Goal: Task Accomplishment & Management: Complete application form

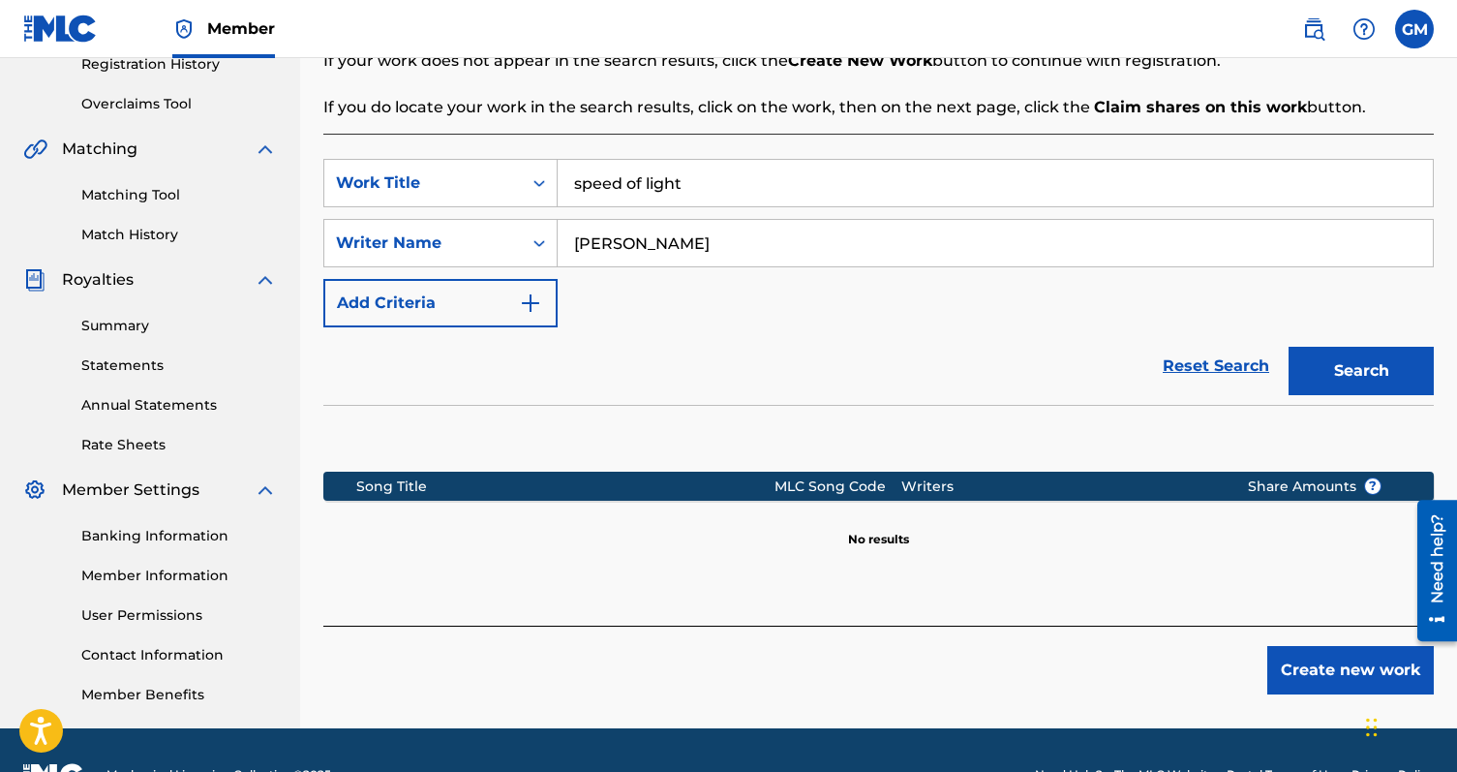
scroll to position [405, 0]
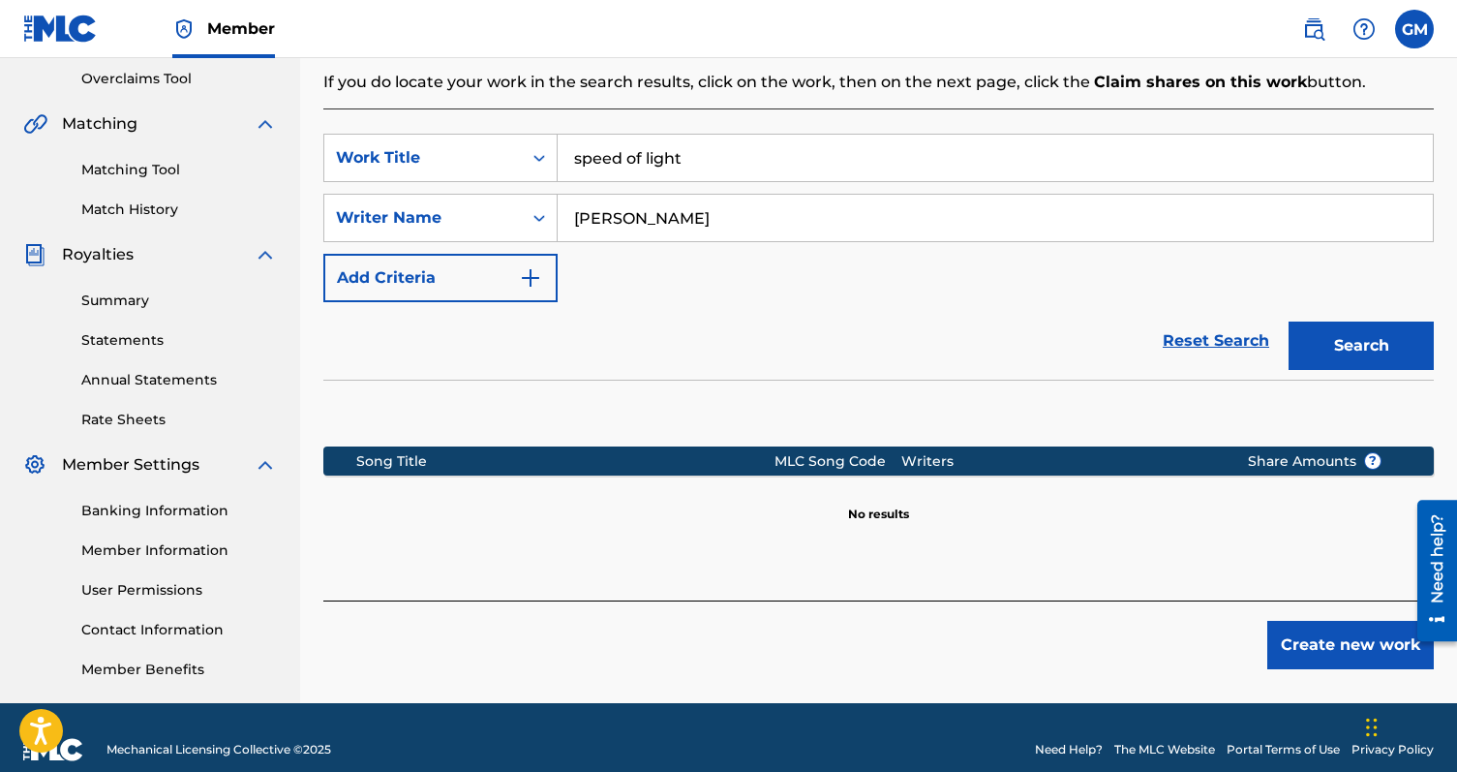
click at [1360, 673] on div "Register Work Search Enter Work Details Add Writers Add Publishers & Shares Add…" at bounding box center [878, 202] width 1157 height 1001
click at [1360, 653] on button "Create new work" at bounding box center [1351, 645] width 167 height 48
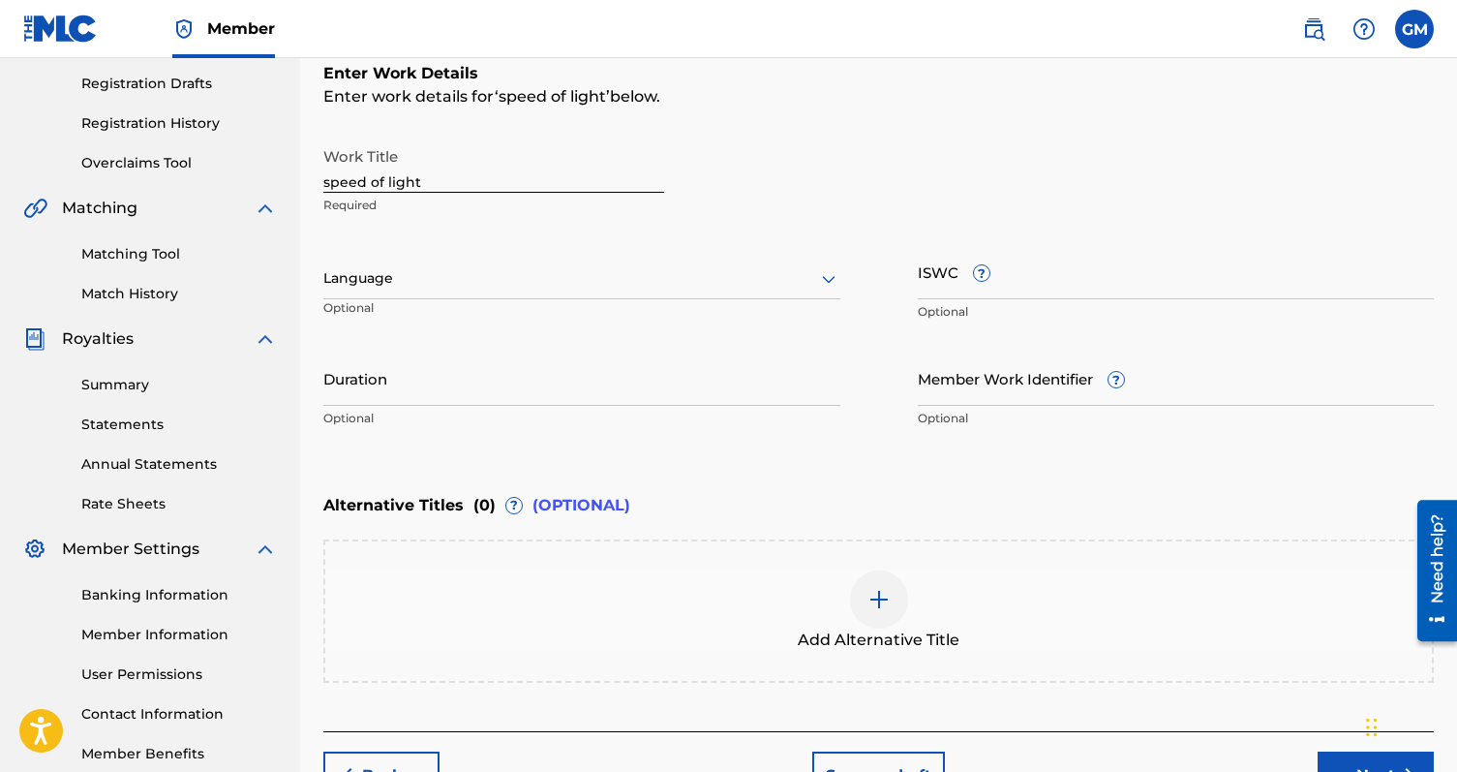
scroll to position [298, 0]
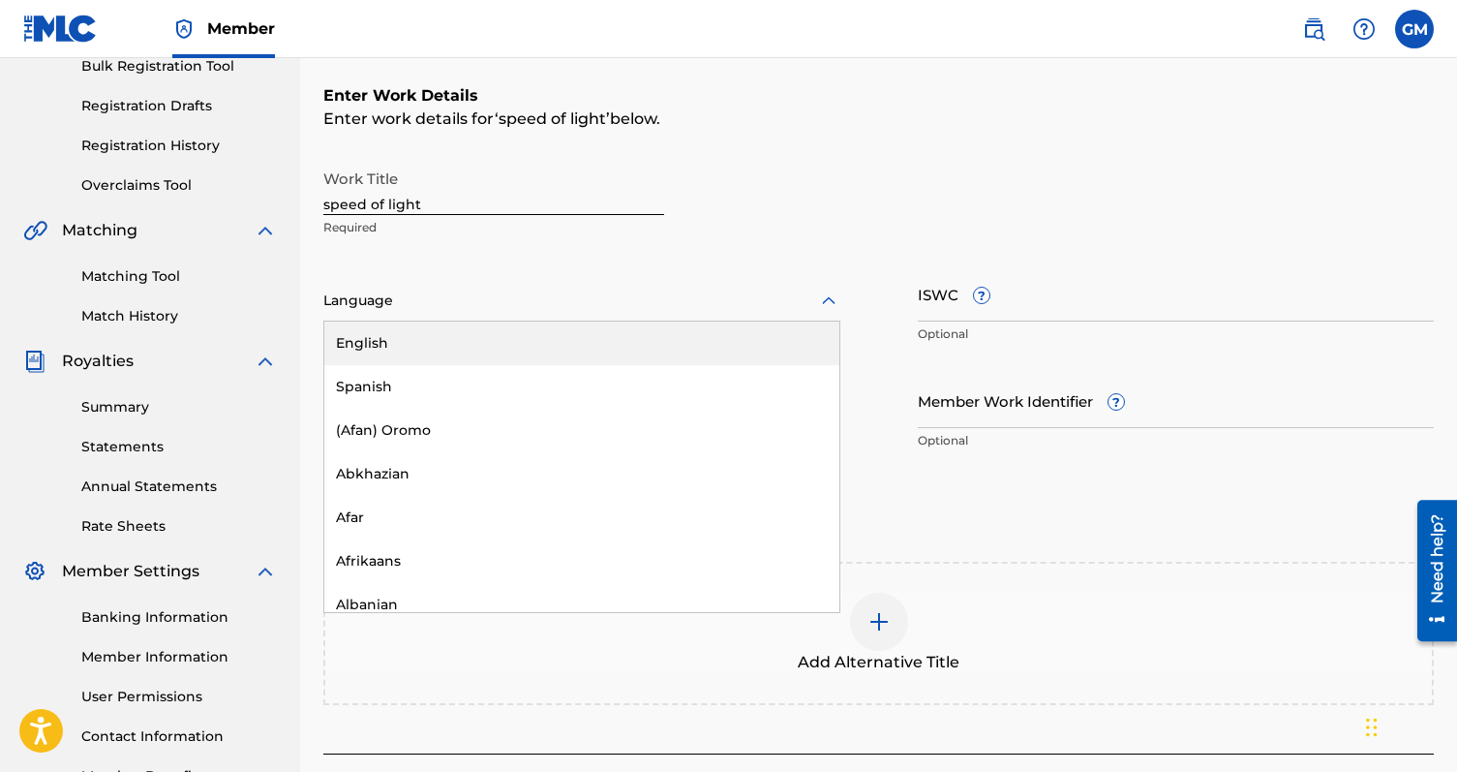
click at [567, 318] on div "Language" at bounding box center [581, 301] width 517 height 41
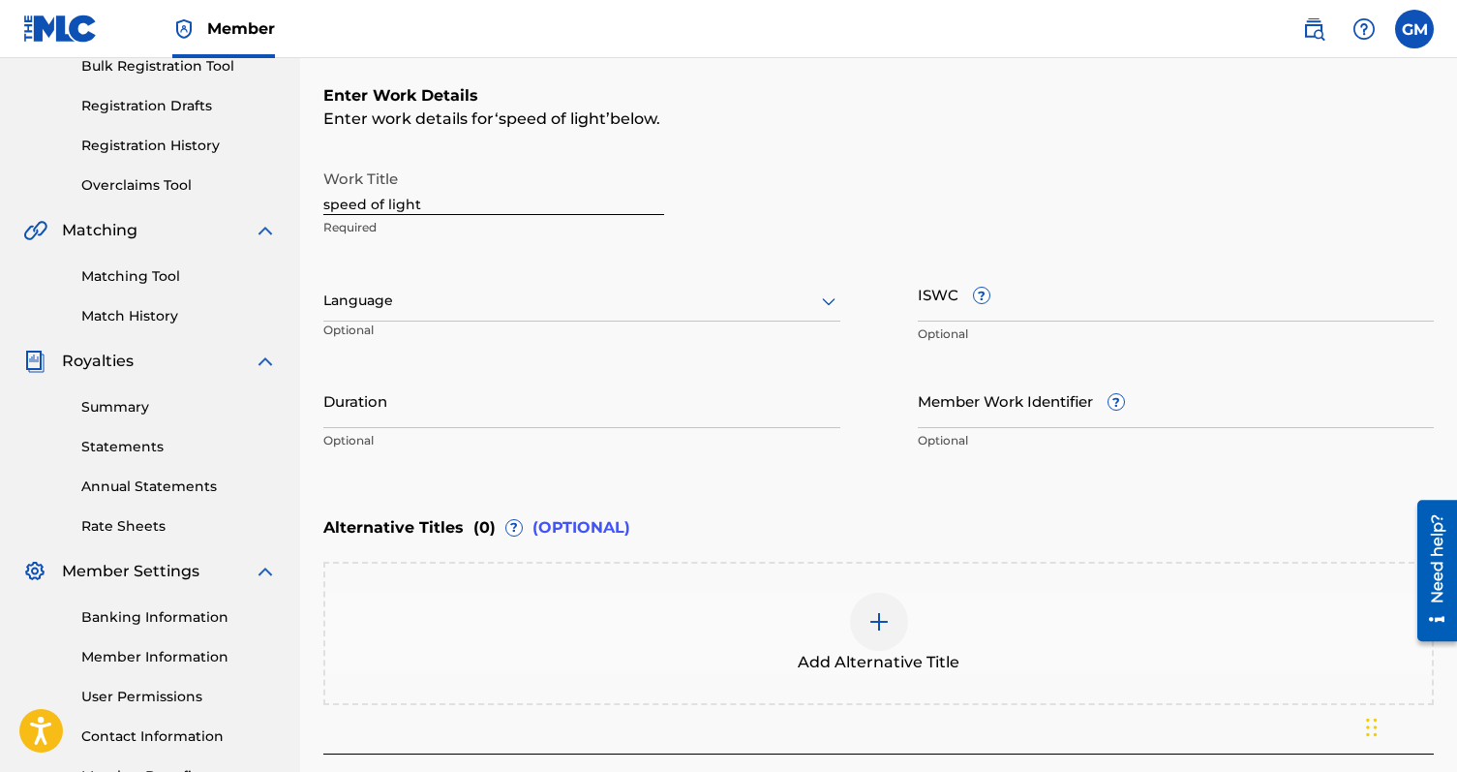
click at [727, 224] on div "Work Title speed of light Required" at bounding box center [878, 203] width 1111 height 87
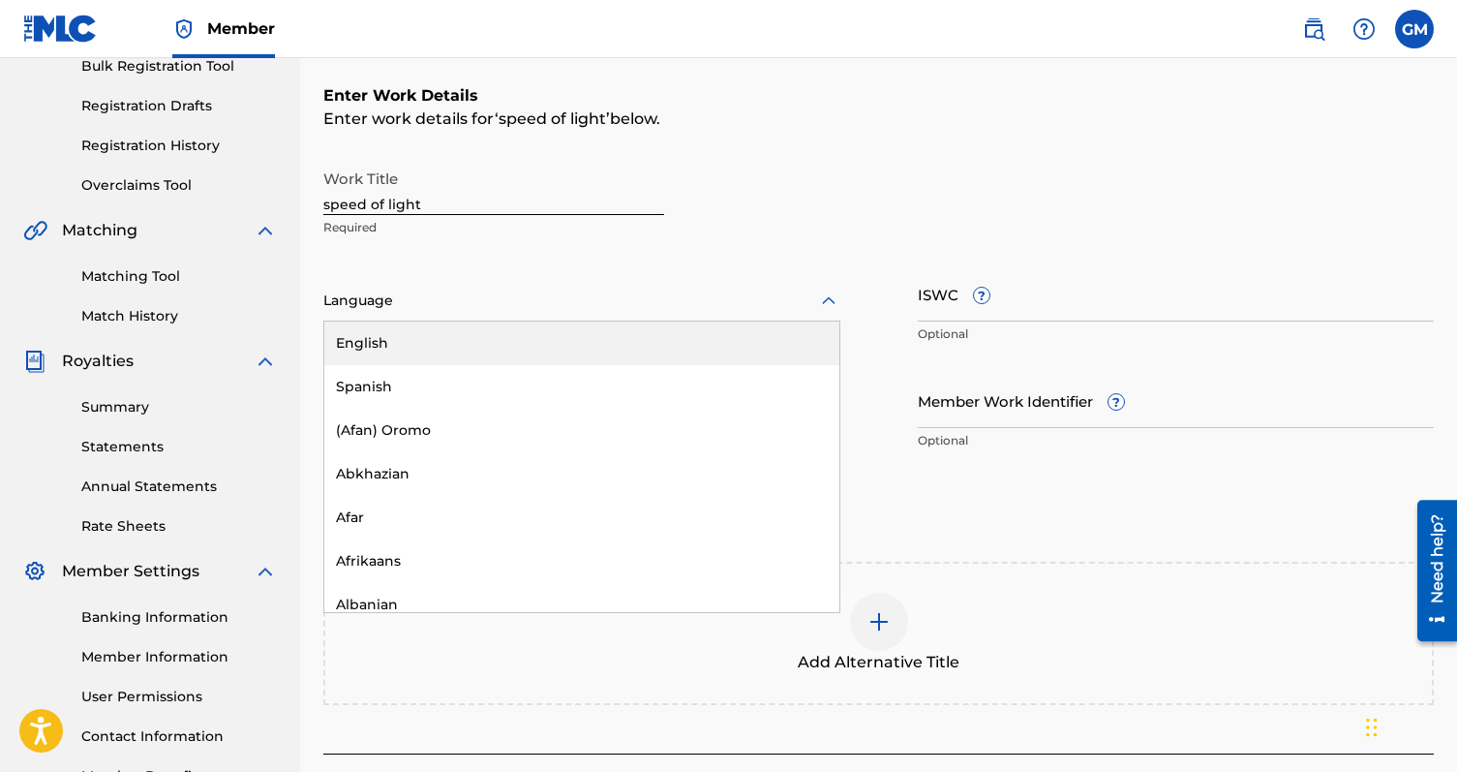
click at [721, 319] on div "Language" at bounding box center [581, 301] width 517 height 41
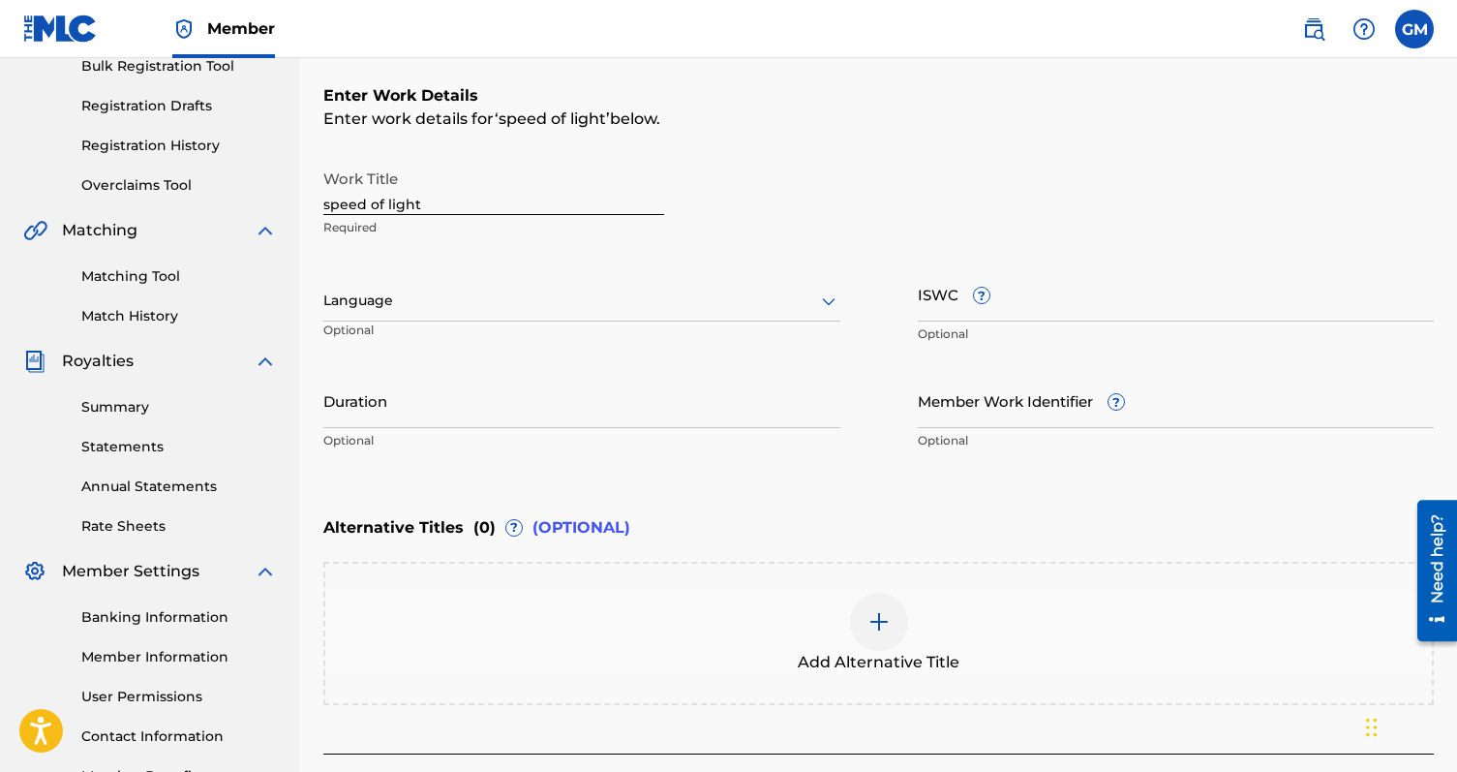
click at [875, 179] on div "Work Title speed of light Required" at bounding box center [878, 203] width 1111 height 87
click at [940, 303] on input "ISWC ?" at bounding box center [1176, 293] width 517 height 55
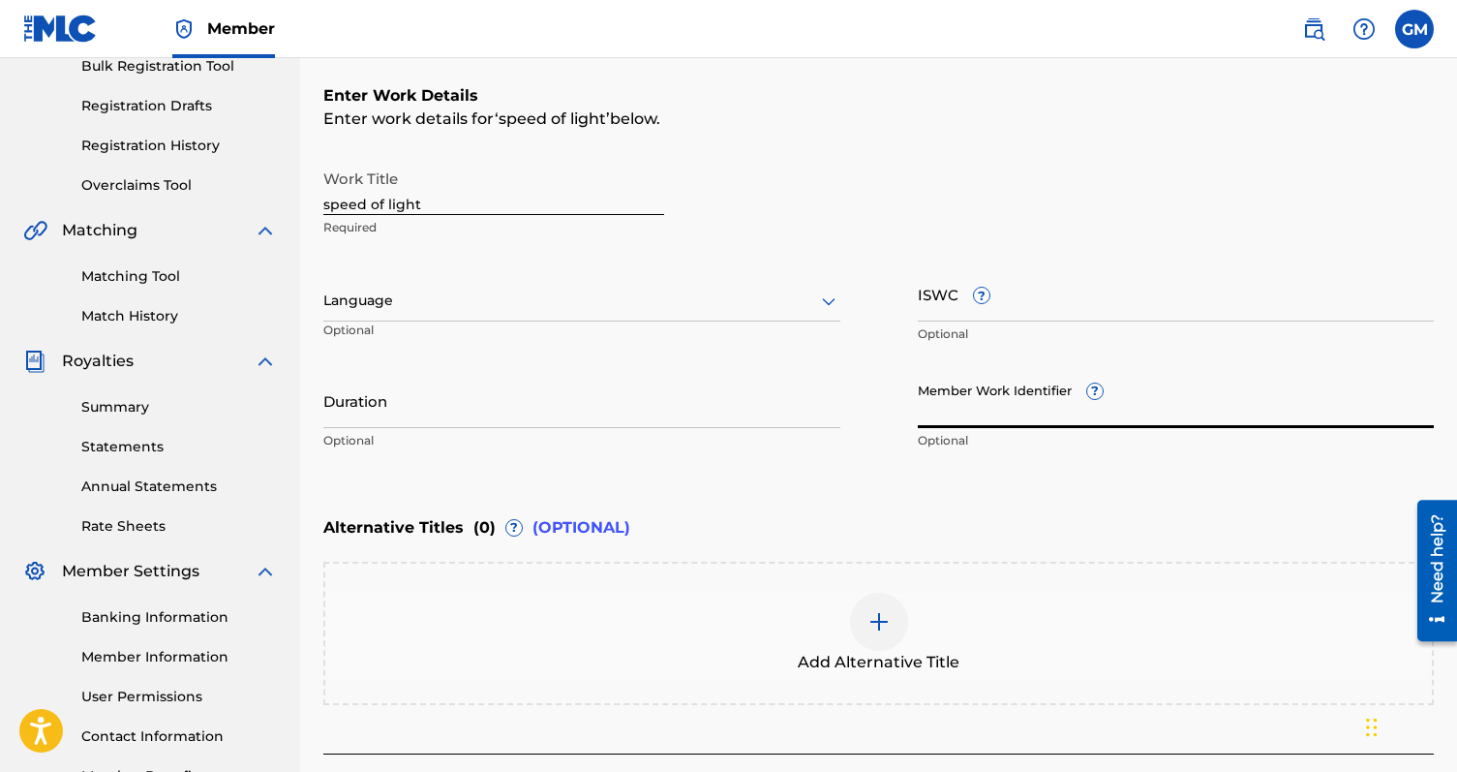
click at [962, 404] on input "Member Work Identifier ?" at bounding box center [1176, 400] width 517 height 55
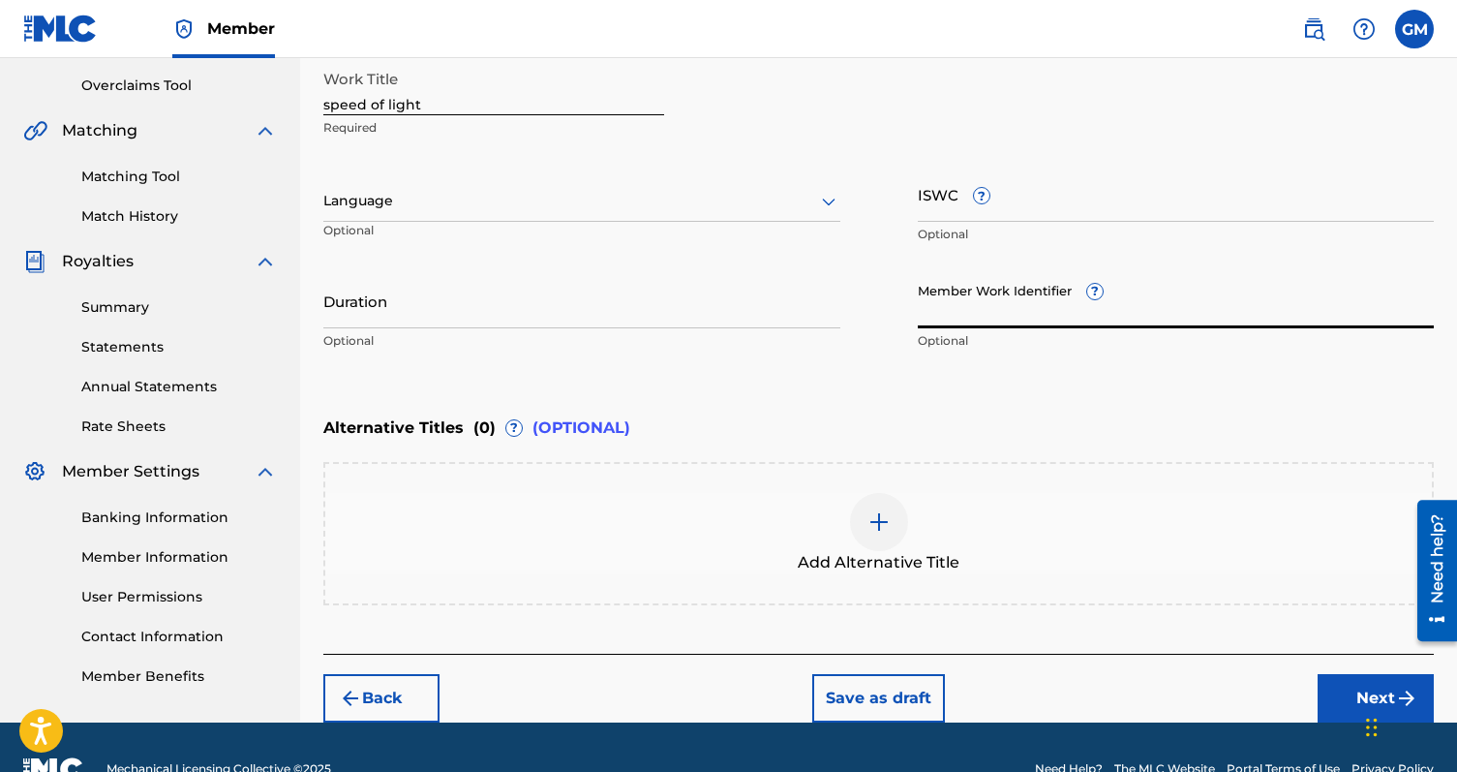
scroll to position [425, 0]
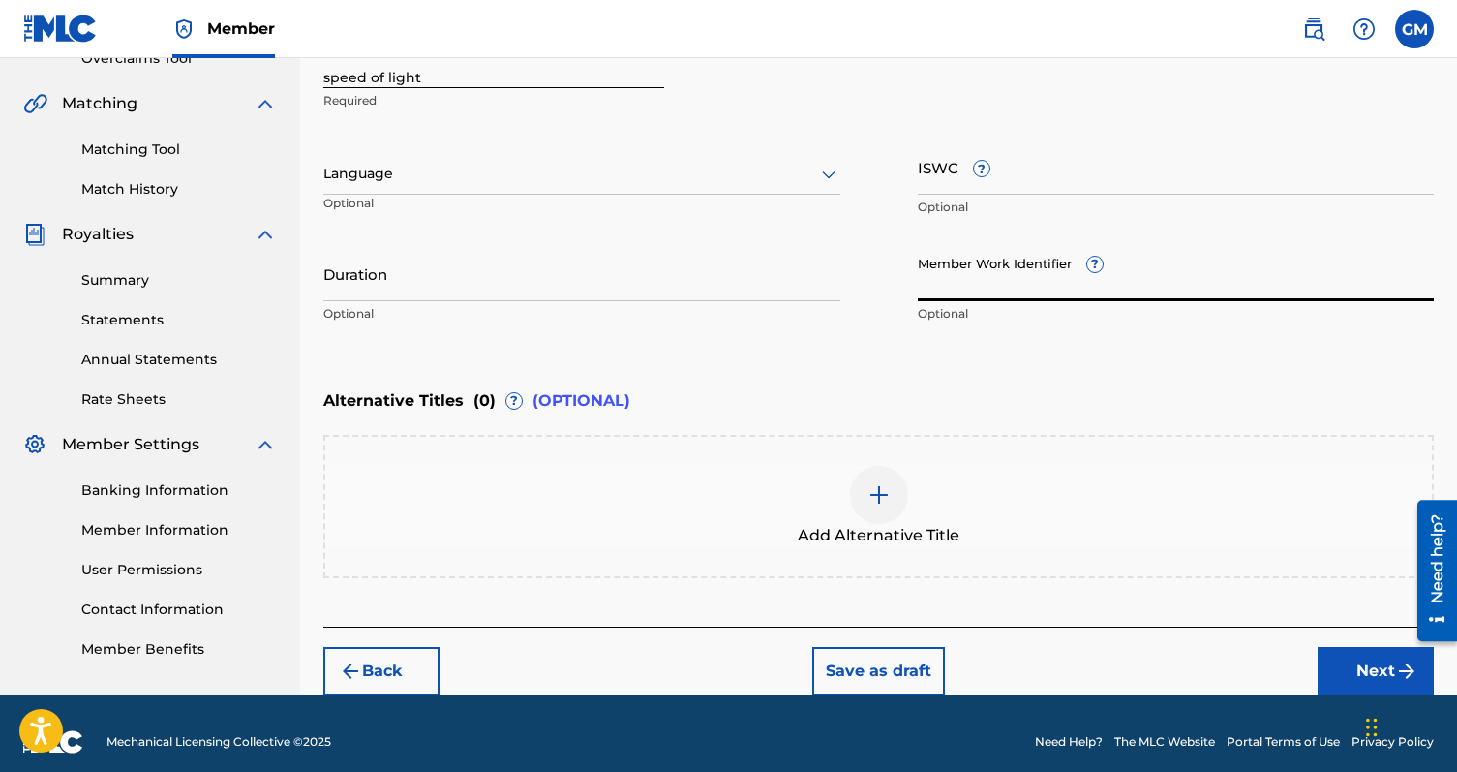
click at [669, 278] on input "Duration" at bounding box center [581, 273] width 517 height 55
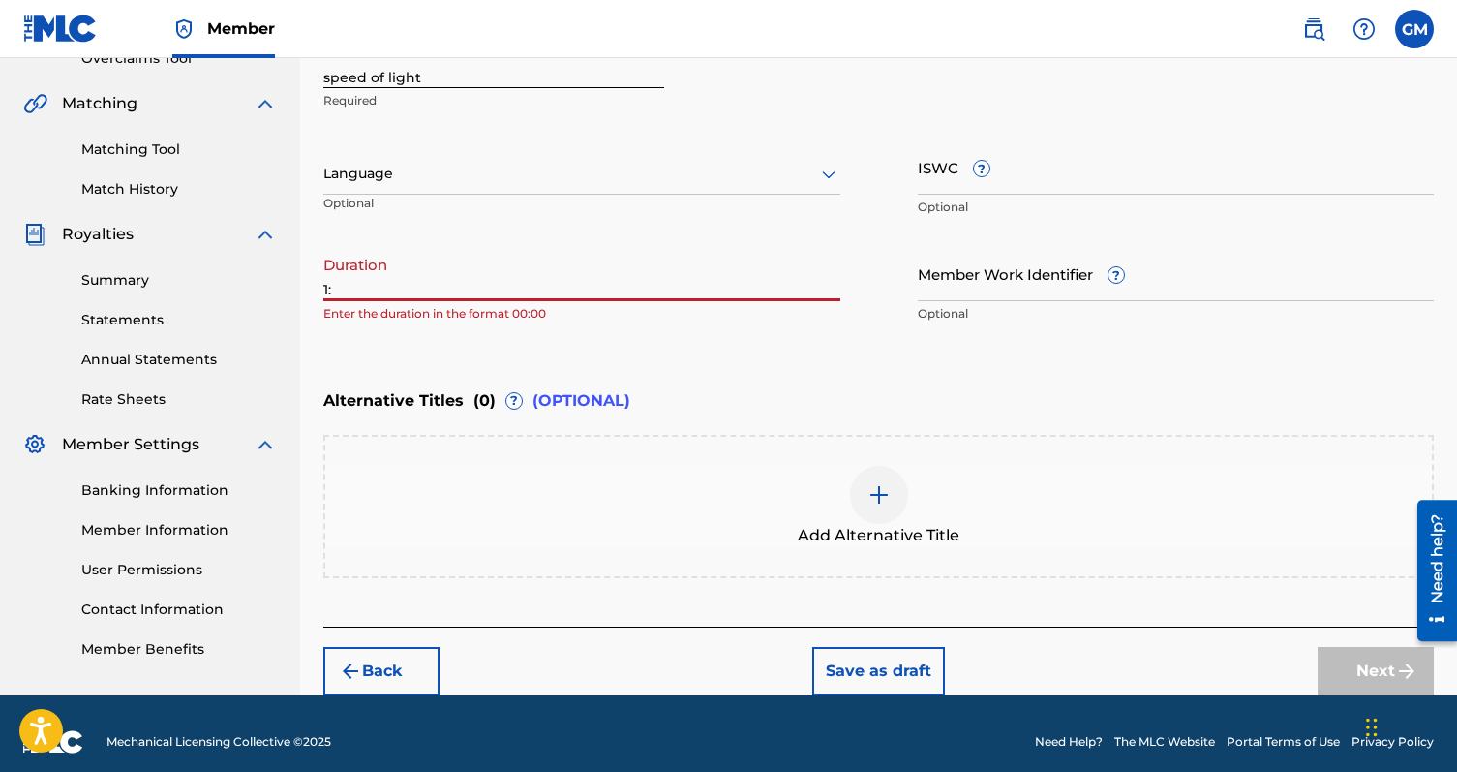
type input "1"
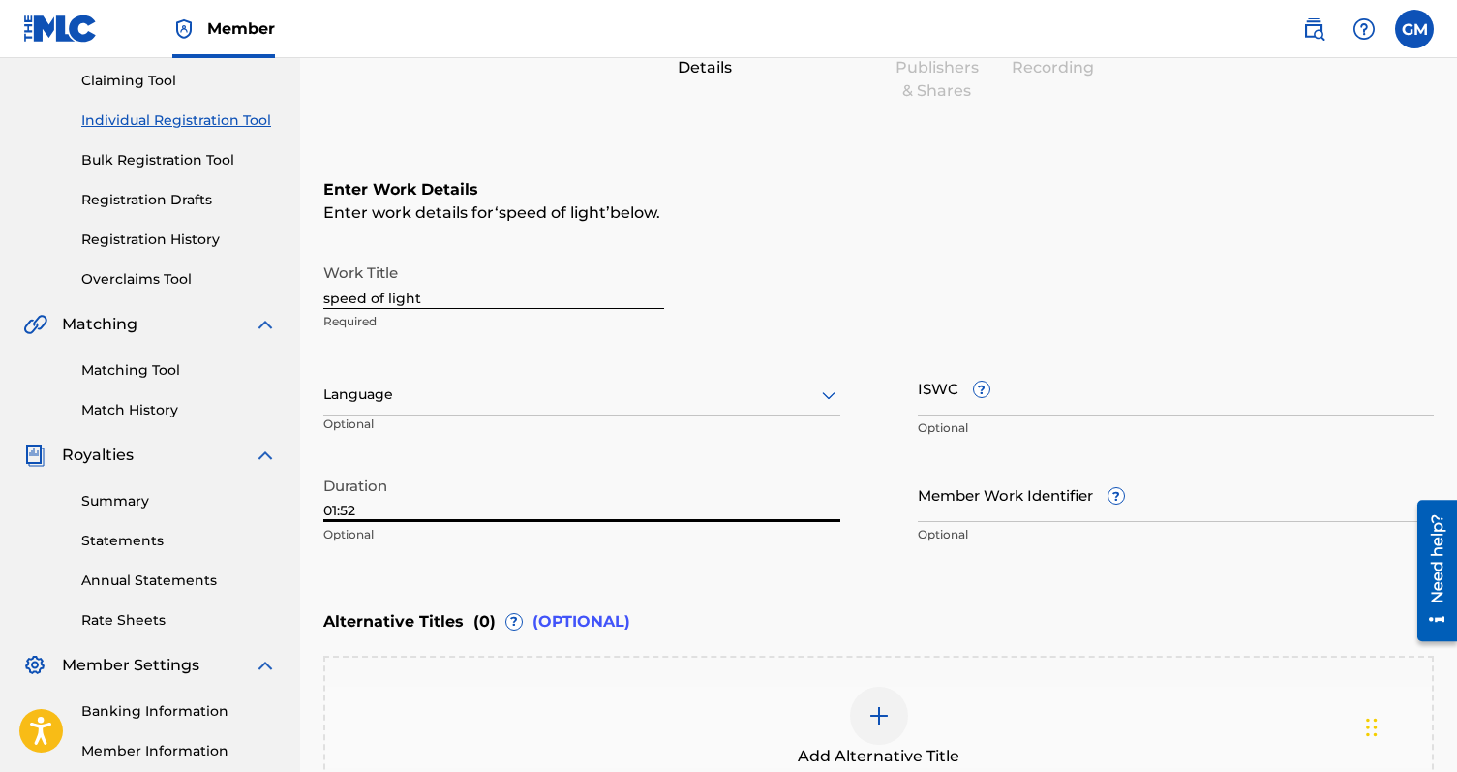
scroll to position [185, 0]
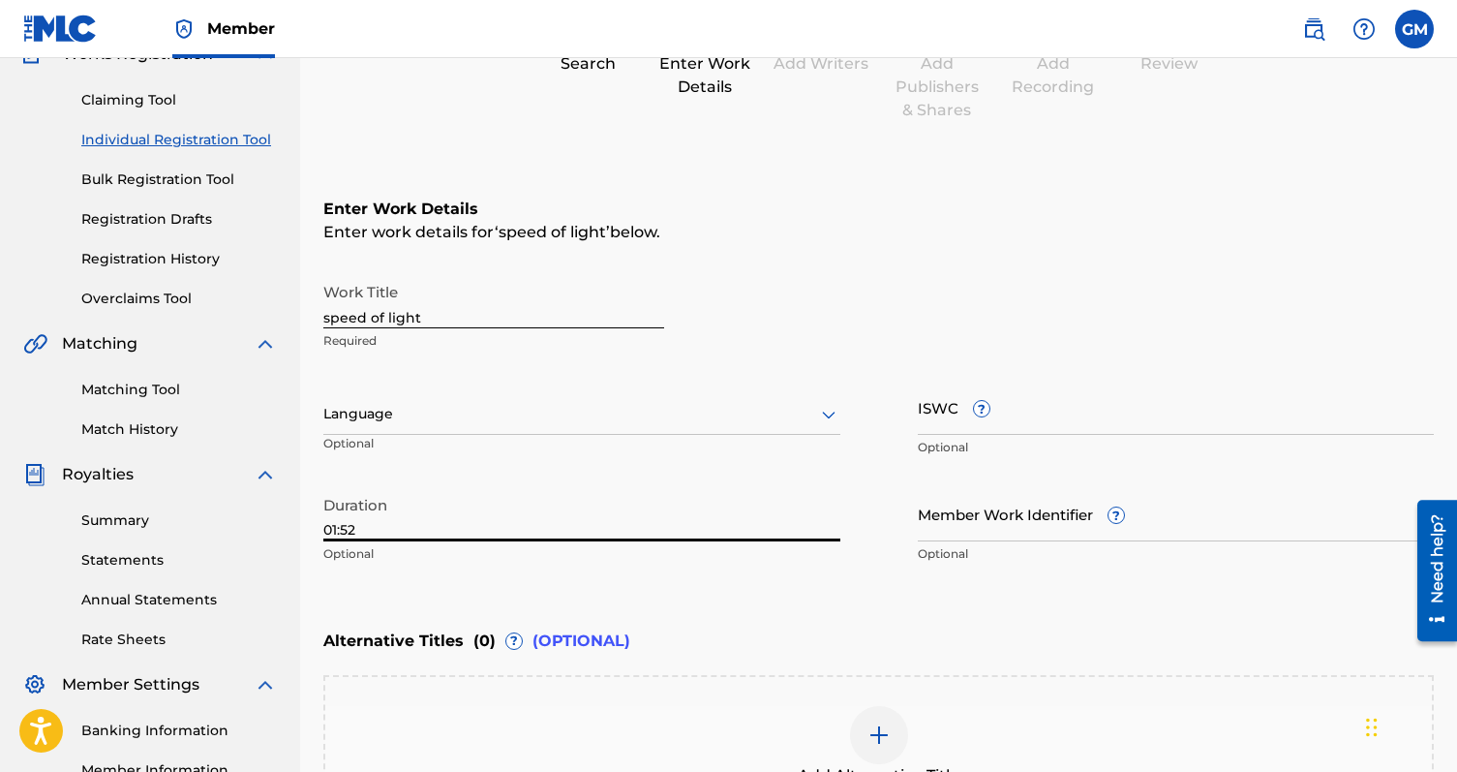
type input "01:52"
click at [950, 410] on input "ISWC ?" at bounding box center [1176, 407] width 517 height 55
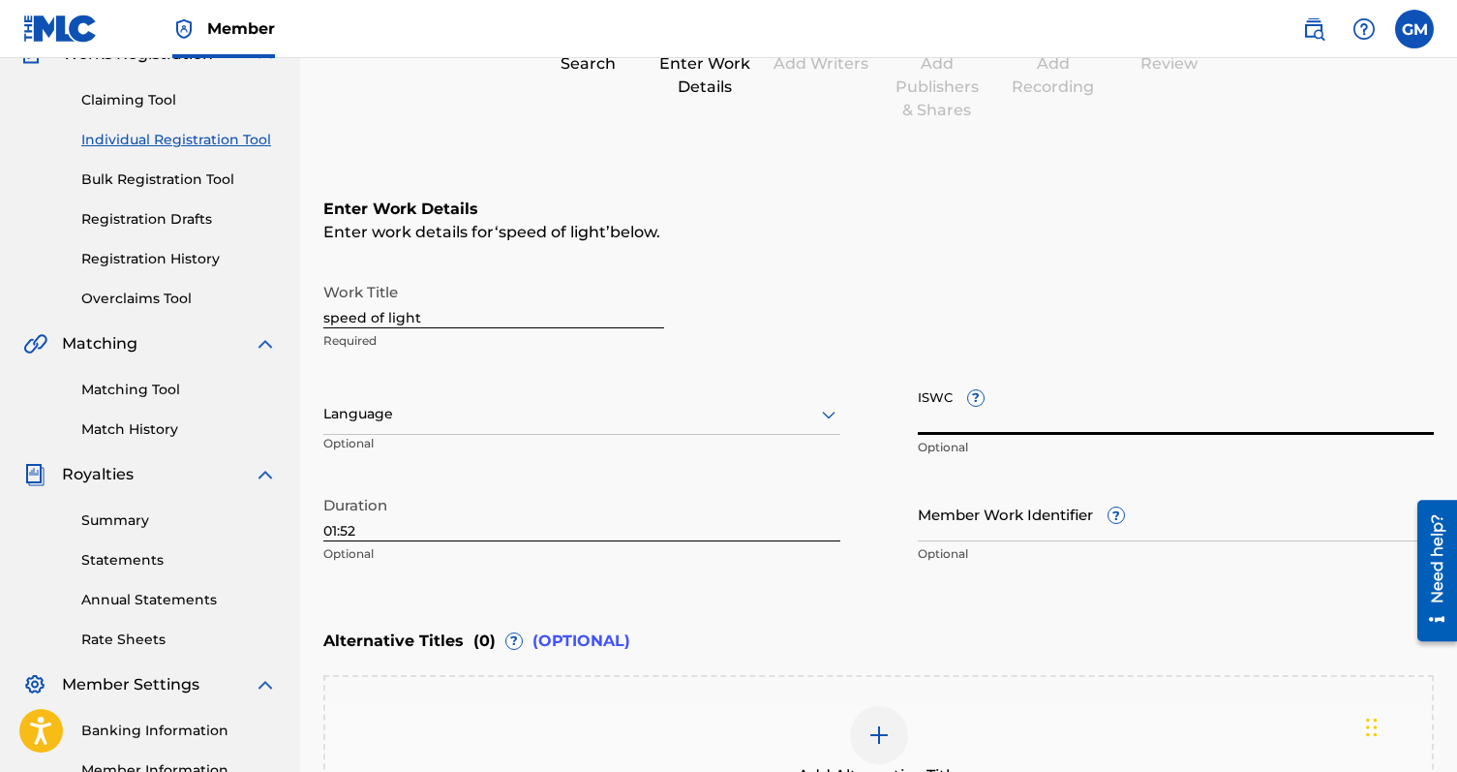
paste input "QZK6N2442725"
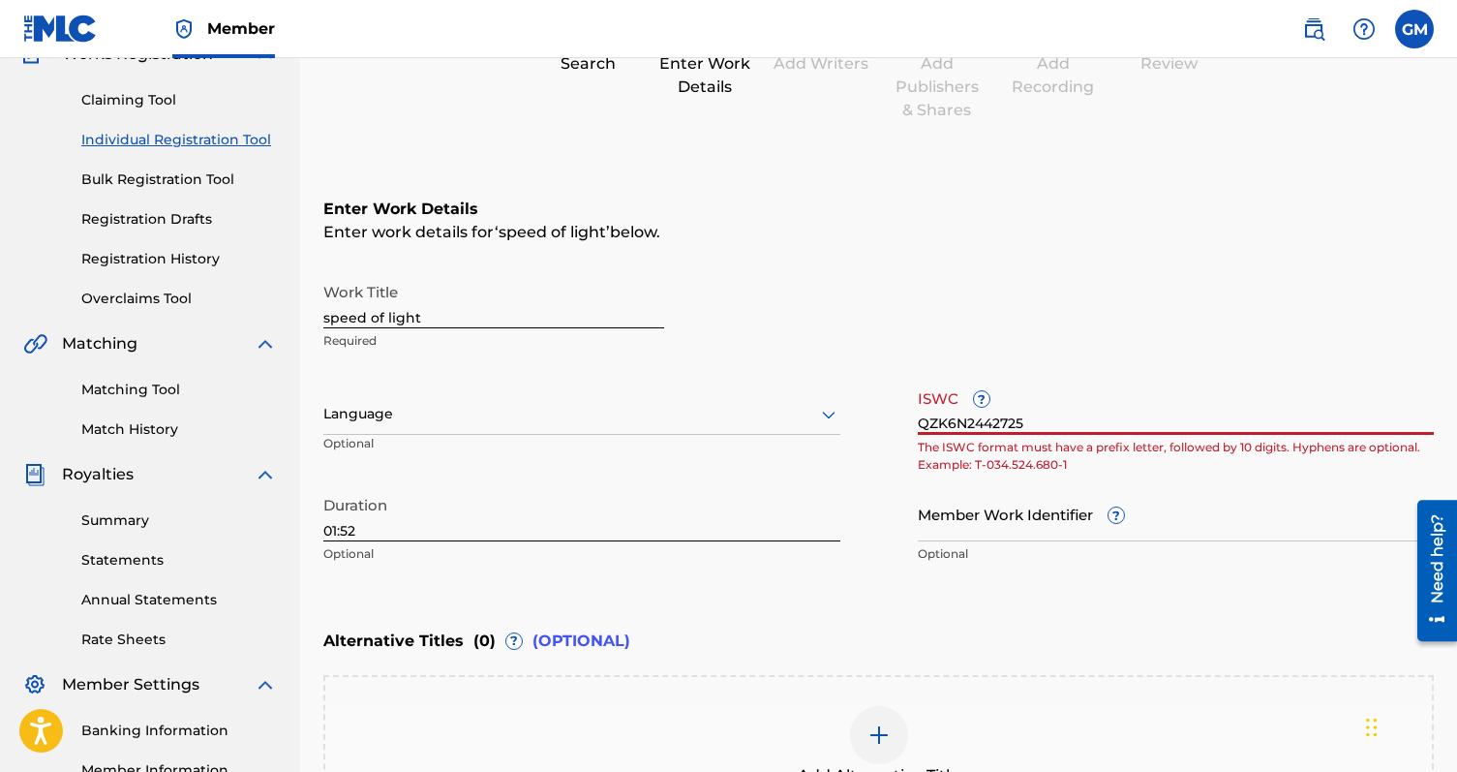
click at [919, 422] on input "QZK6N2442725" at bounding box center [1176, 407] width 517 height 55
click at [928, 418] on input "QZK6N2442725" at bounding box center [1176, 407] width 517 height 55
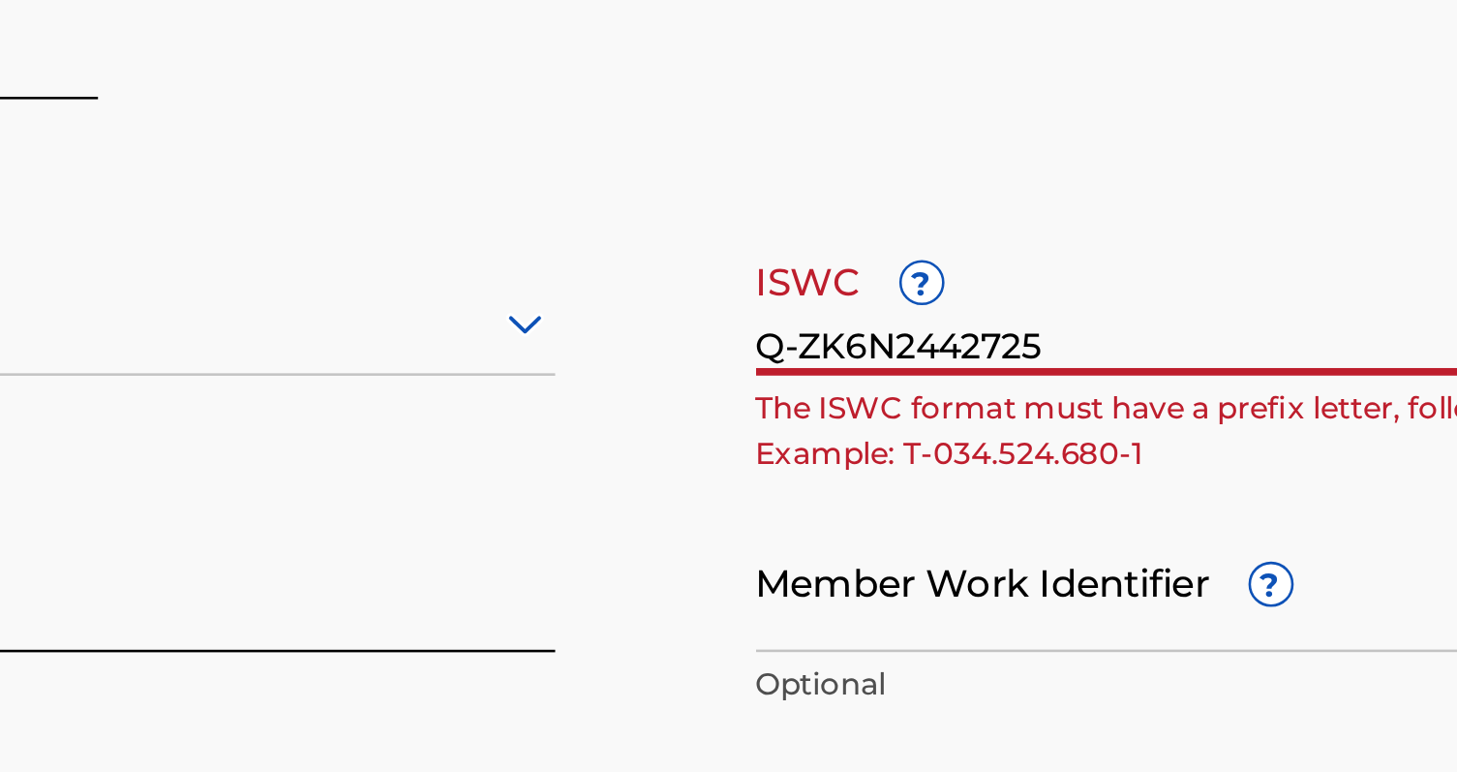
click at [963, 422] on input "Q-ZK6N2442725" at bounding box center [1176, 407] width 517 height 55
type input "Q-ZK6N2442725"
click at [1064, 414] on input "Q-ZK6N2442725" at bounding box center [1176, 407] width 517 height 55
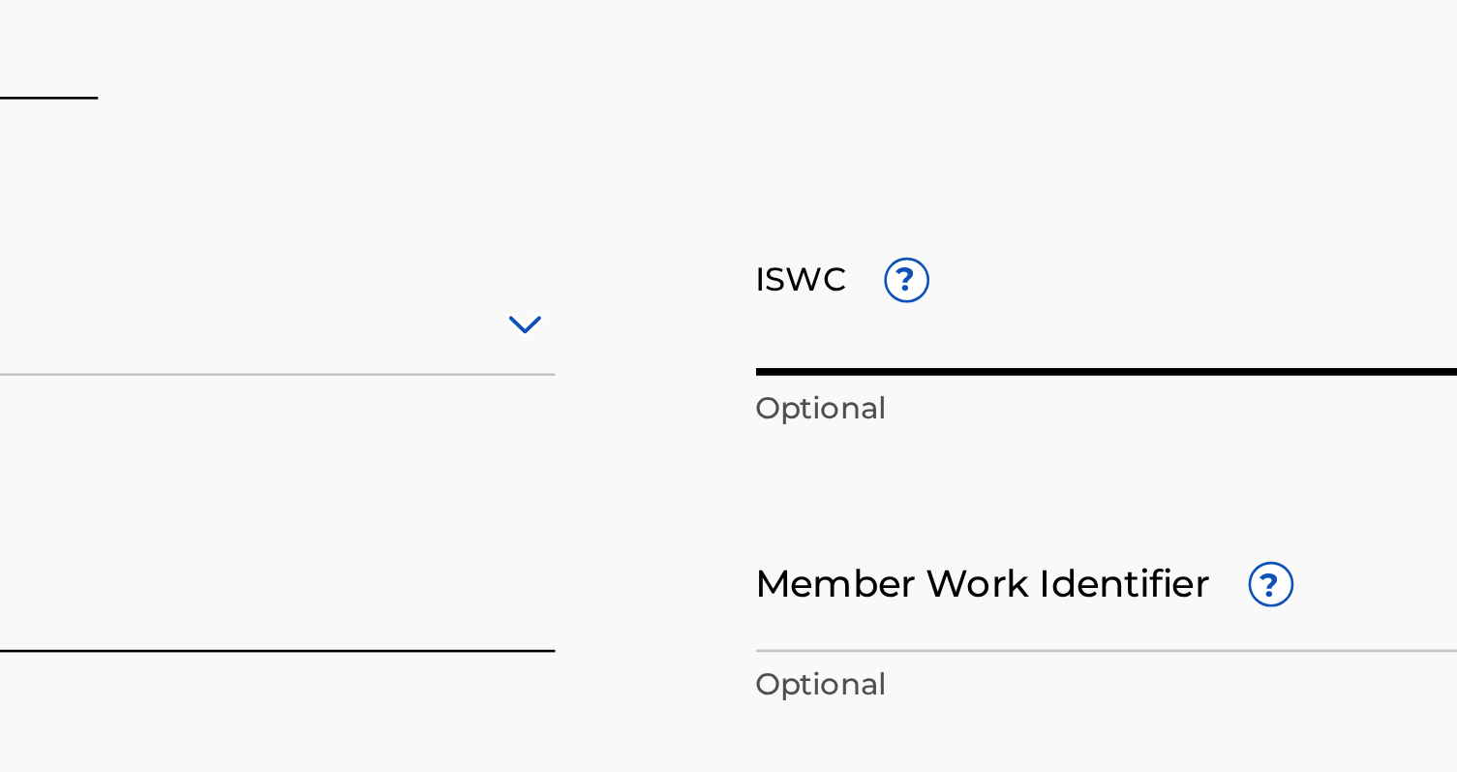
paste input "T3311493995"
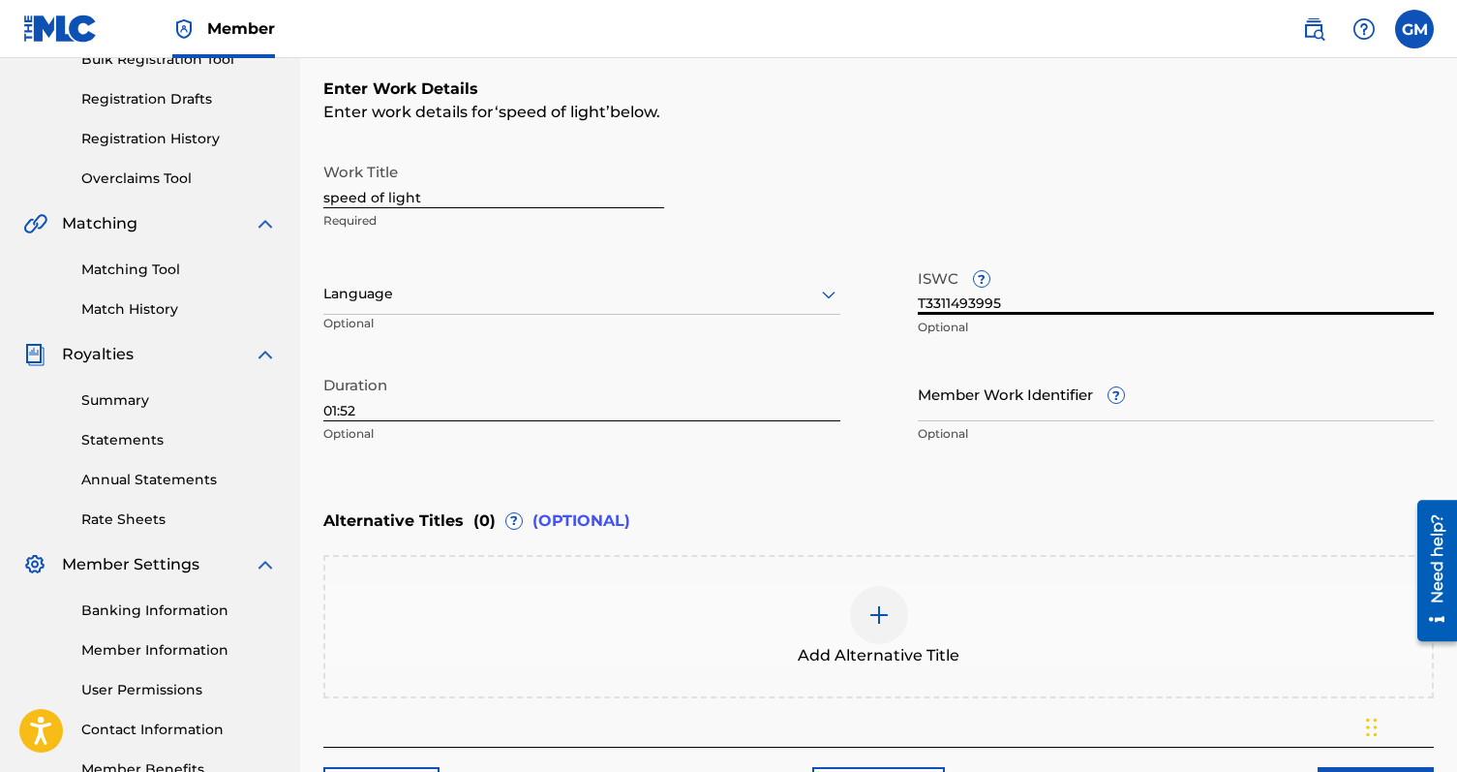
scroll to position [290, 0]
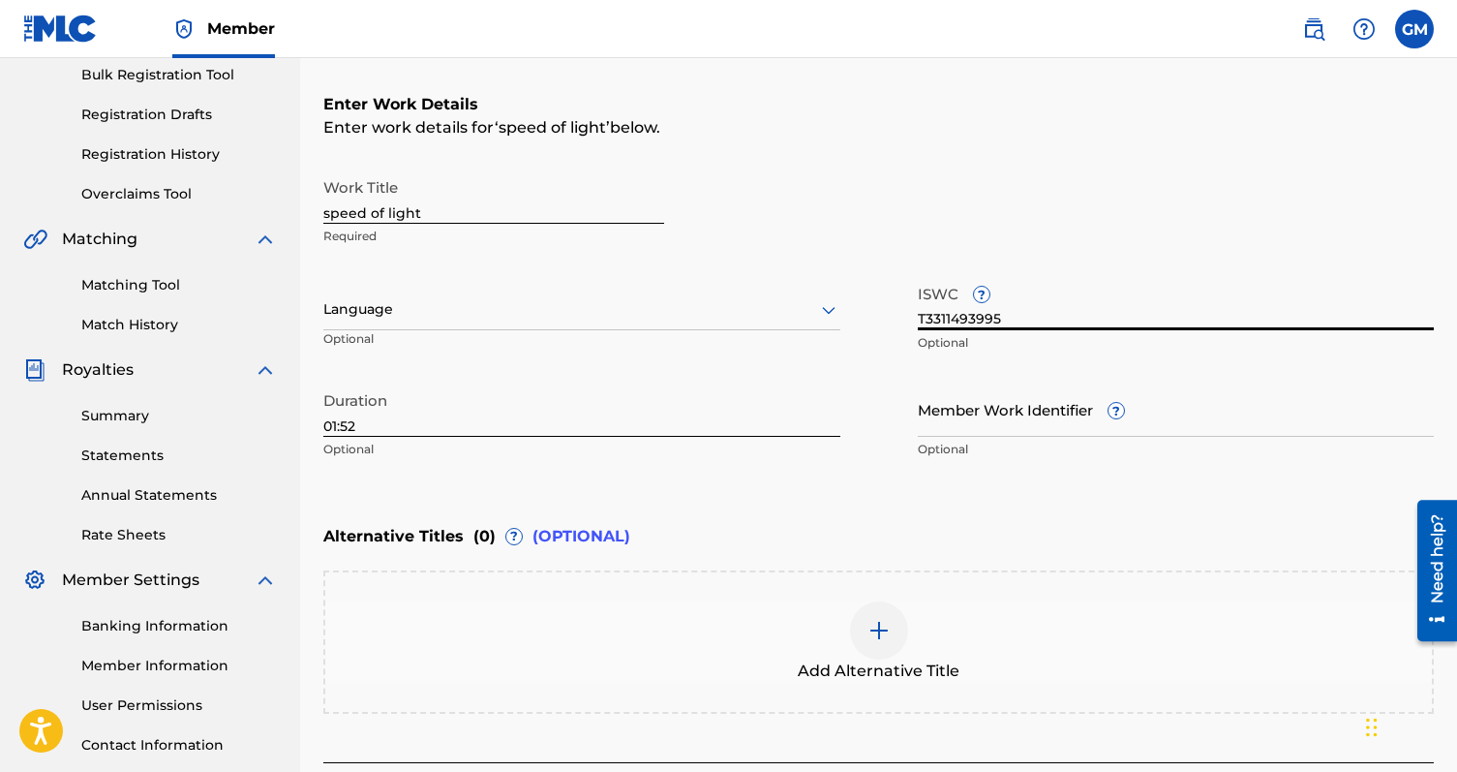
type input "T3311493995"
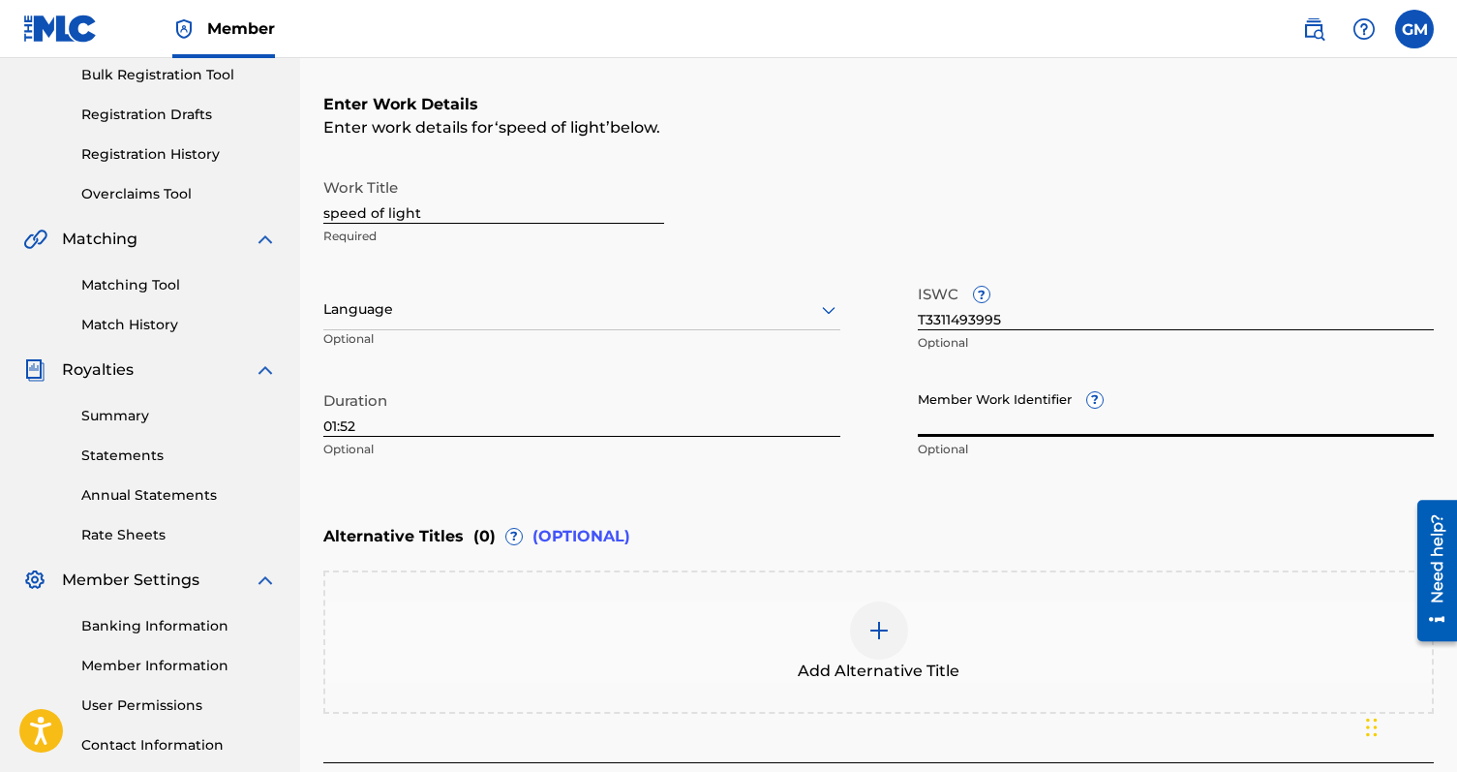
click at [1005, 400] on input "Member Work Identifier ?" at bounding box center [1176, 409] width 517 height 55
click at [425, 297] on div at bounding box center [581, 309] width 517 height 24
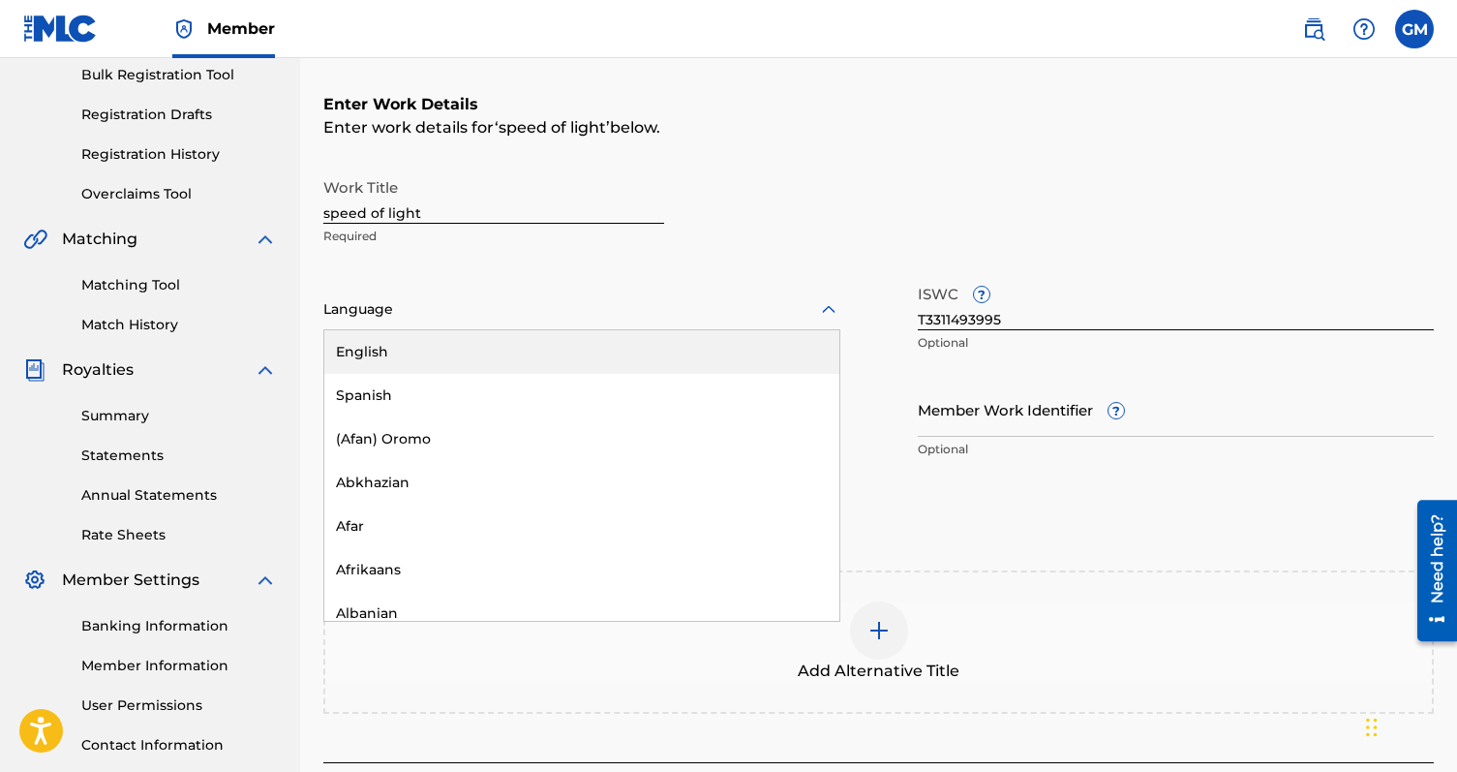
click at [545, 251] on div "Work Title speed of light Required" at bounding box center [493, 211] width 341 height 87
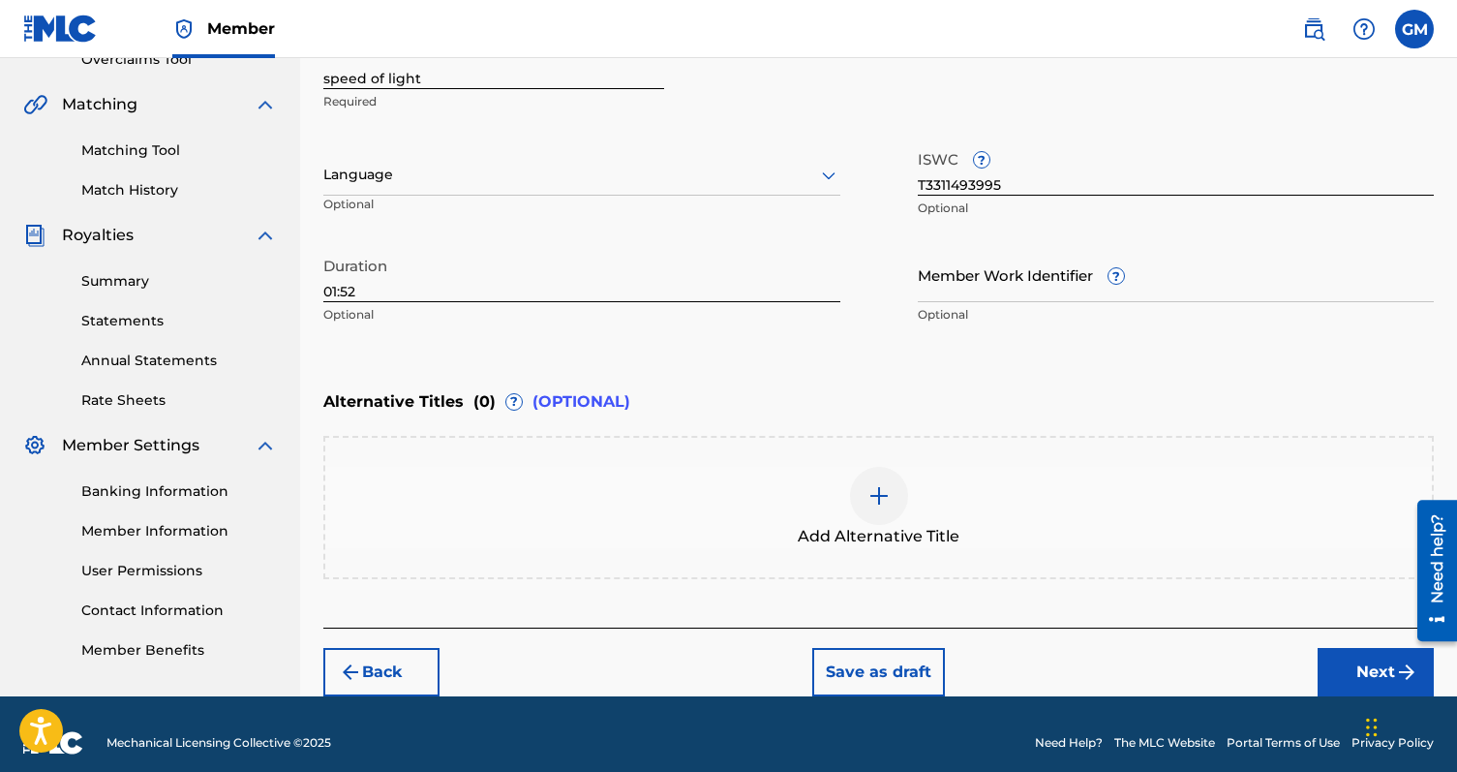
scroll to position [441, 0]
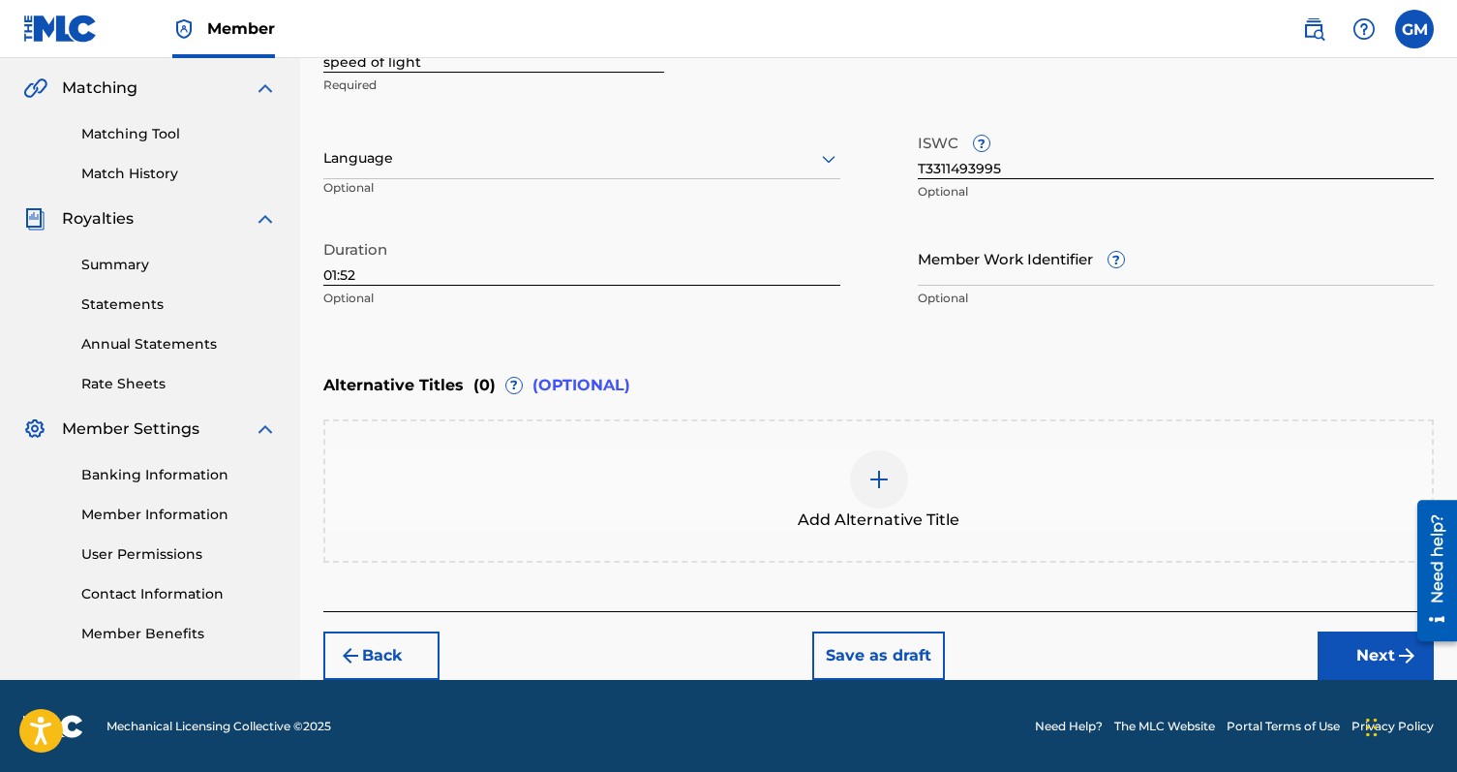
click at [1346, 646] on button "Next" at bounding box center [1376, 655] width 116 height 48
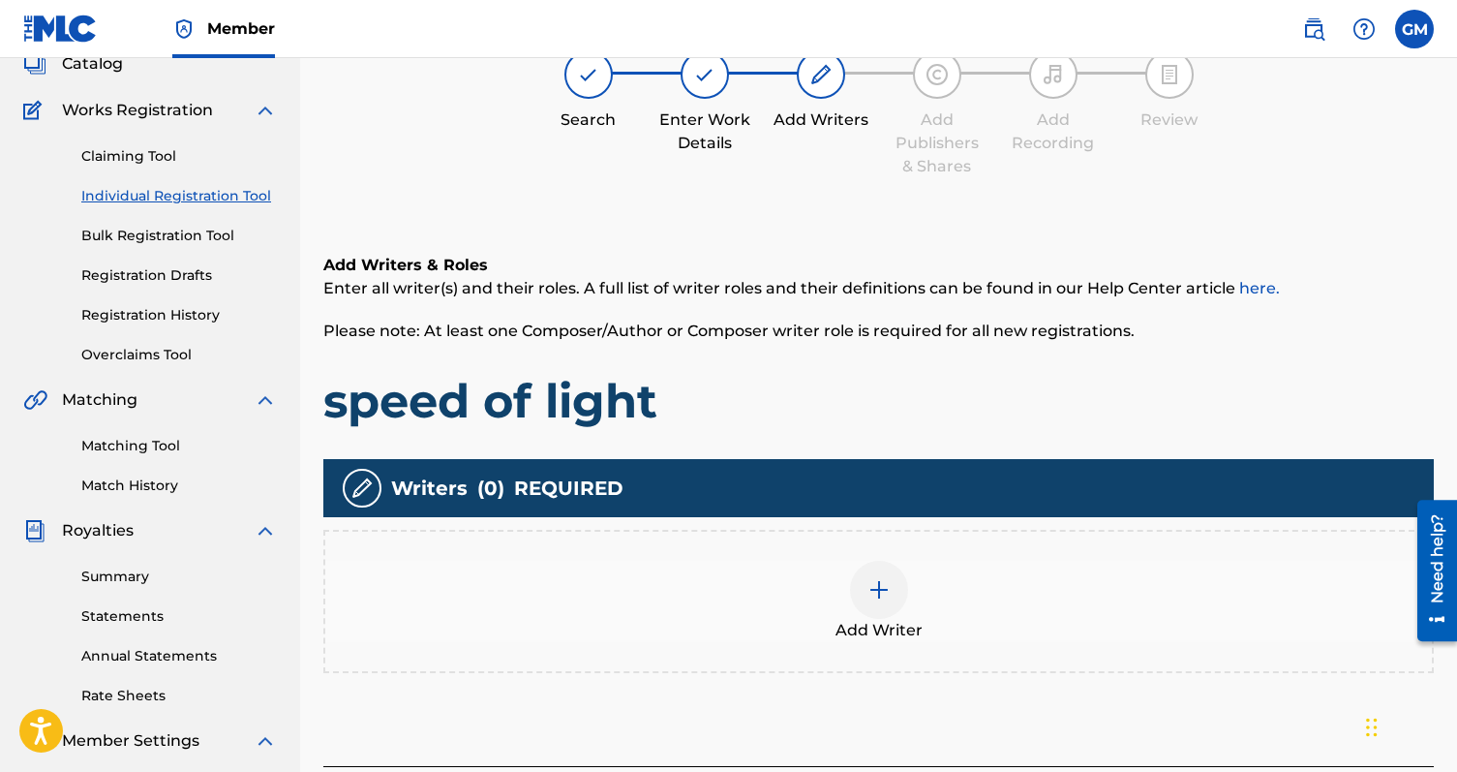
scroll to position [171, 0]
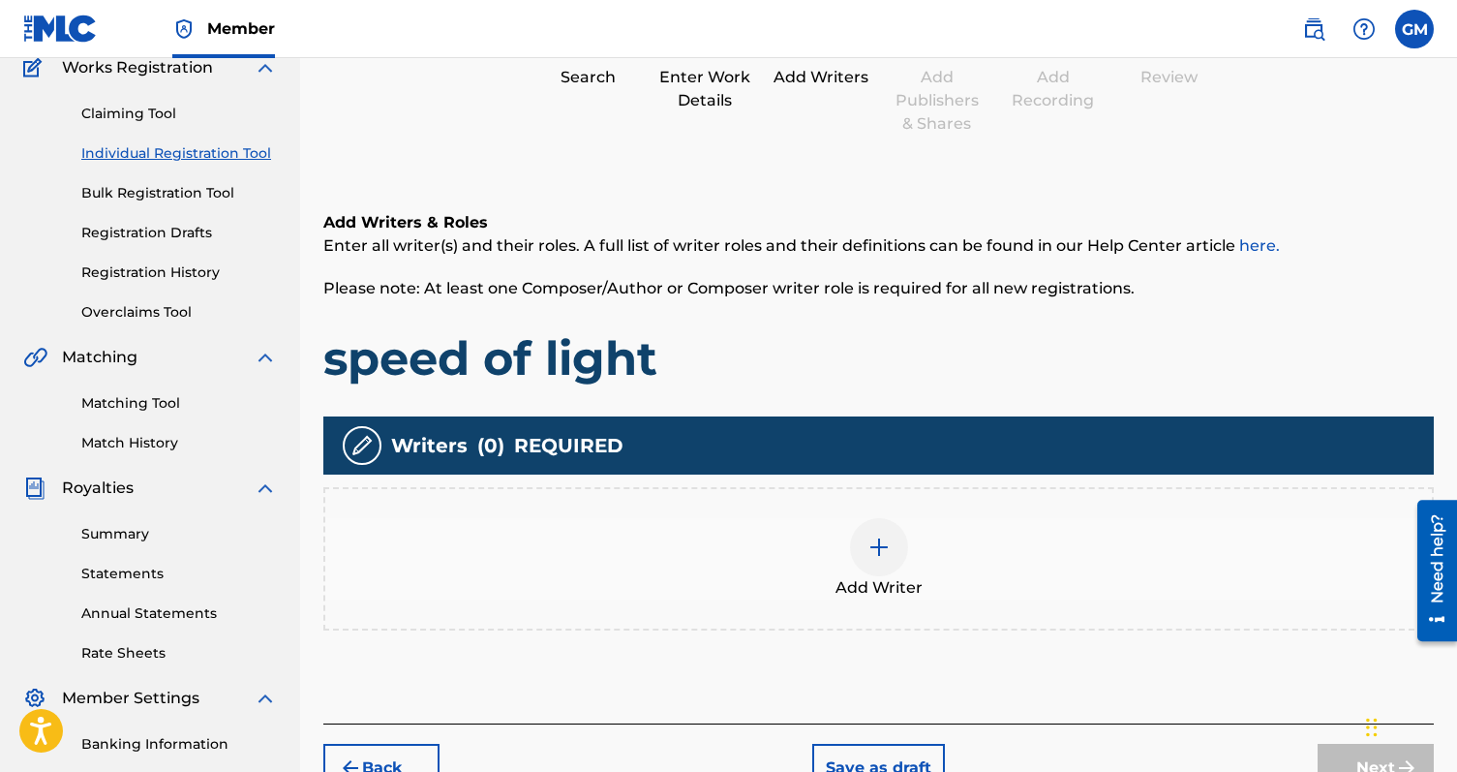
click at [869, 566] on div at bounding box center [879, 547] width 58 height 58
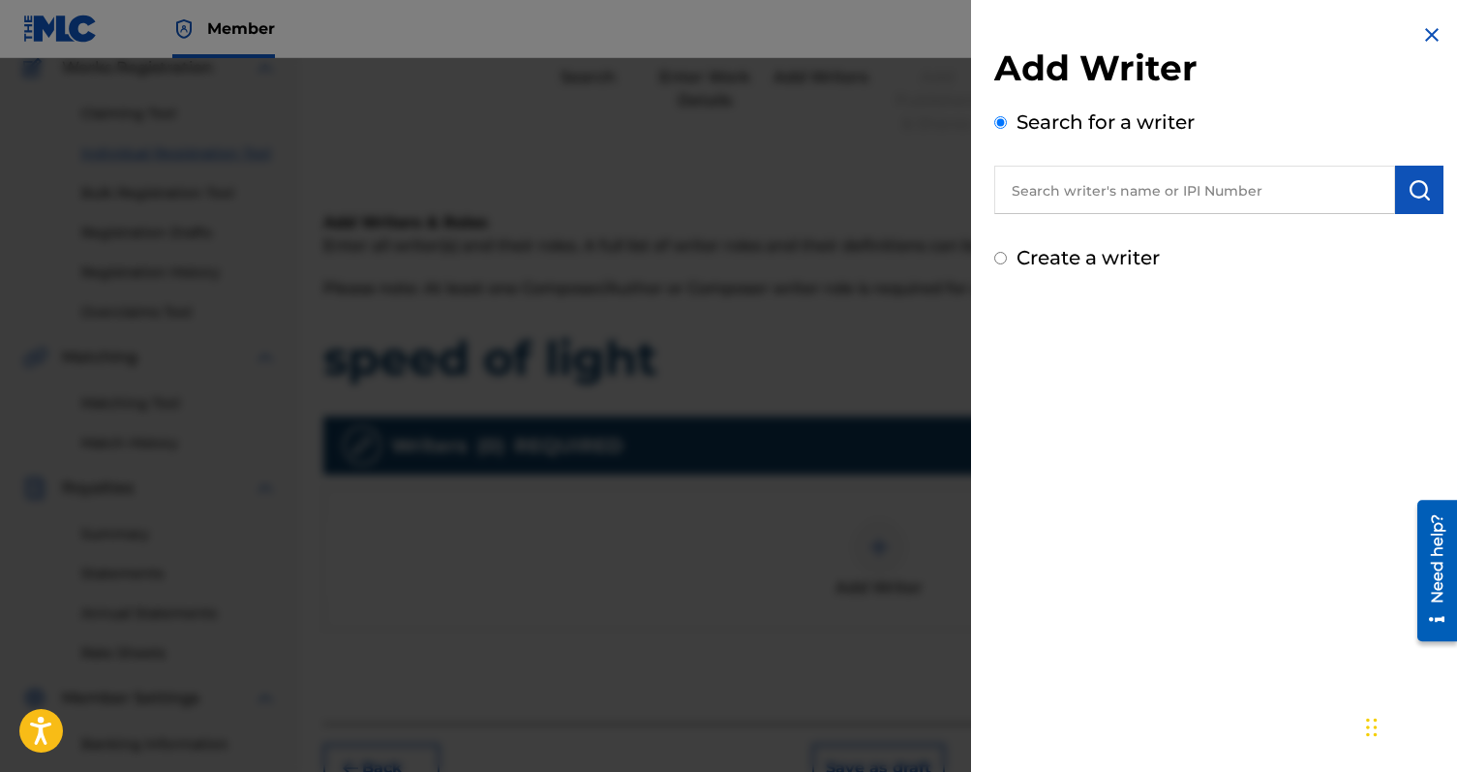
click at [1087, 201] on input "text" at bounding box center [1194, 190] width 401 height 48
type input "[PERSON_NAME]"
click at [1010, 252] on div "Create a writer" at bounding box center [1218, 257] width 449 height 29
click at [1004, 255] on input "Create a writer" at bounding box center [1000, 258] width 13 height 13
radio input "false"
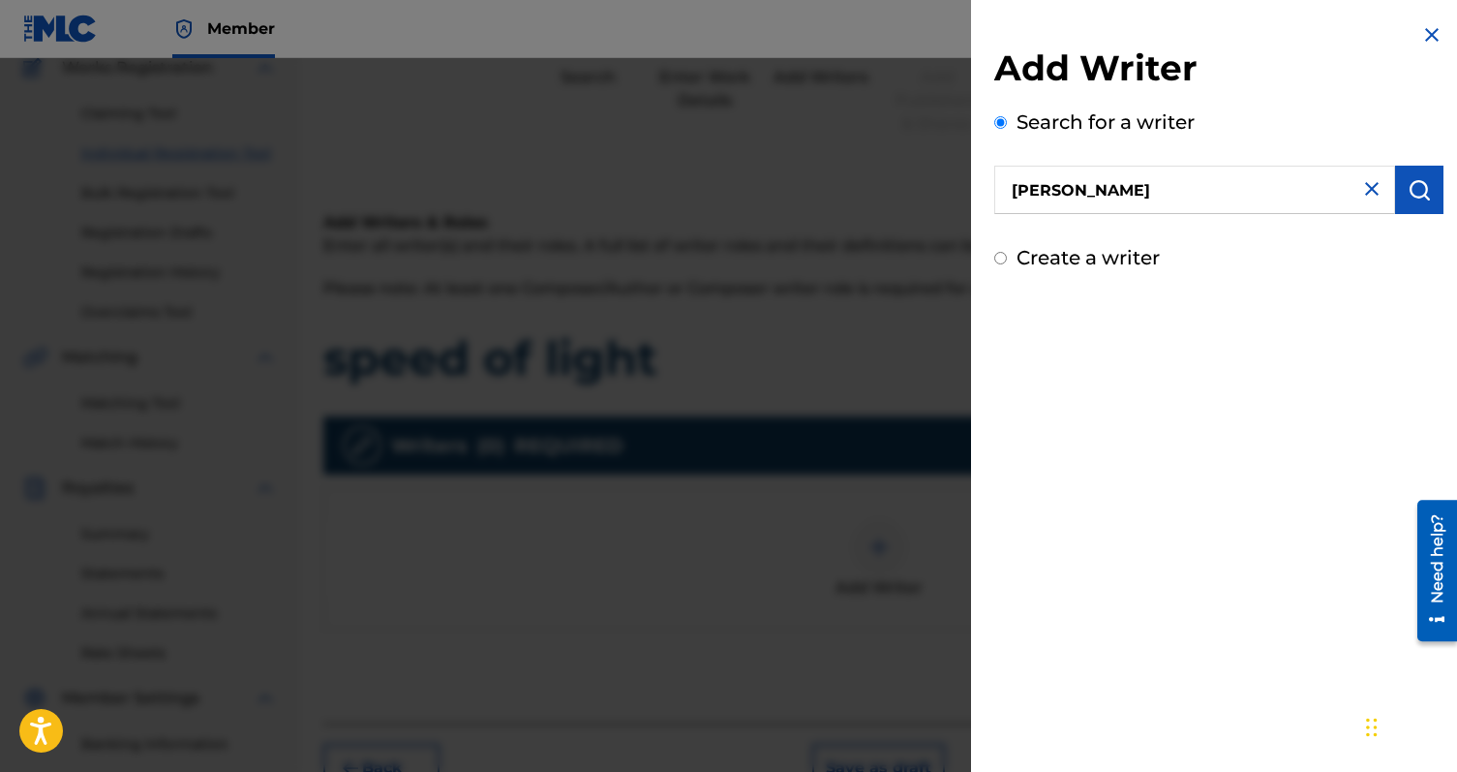
radio input "true"
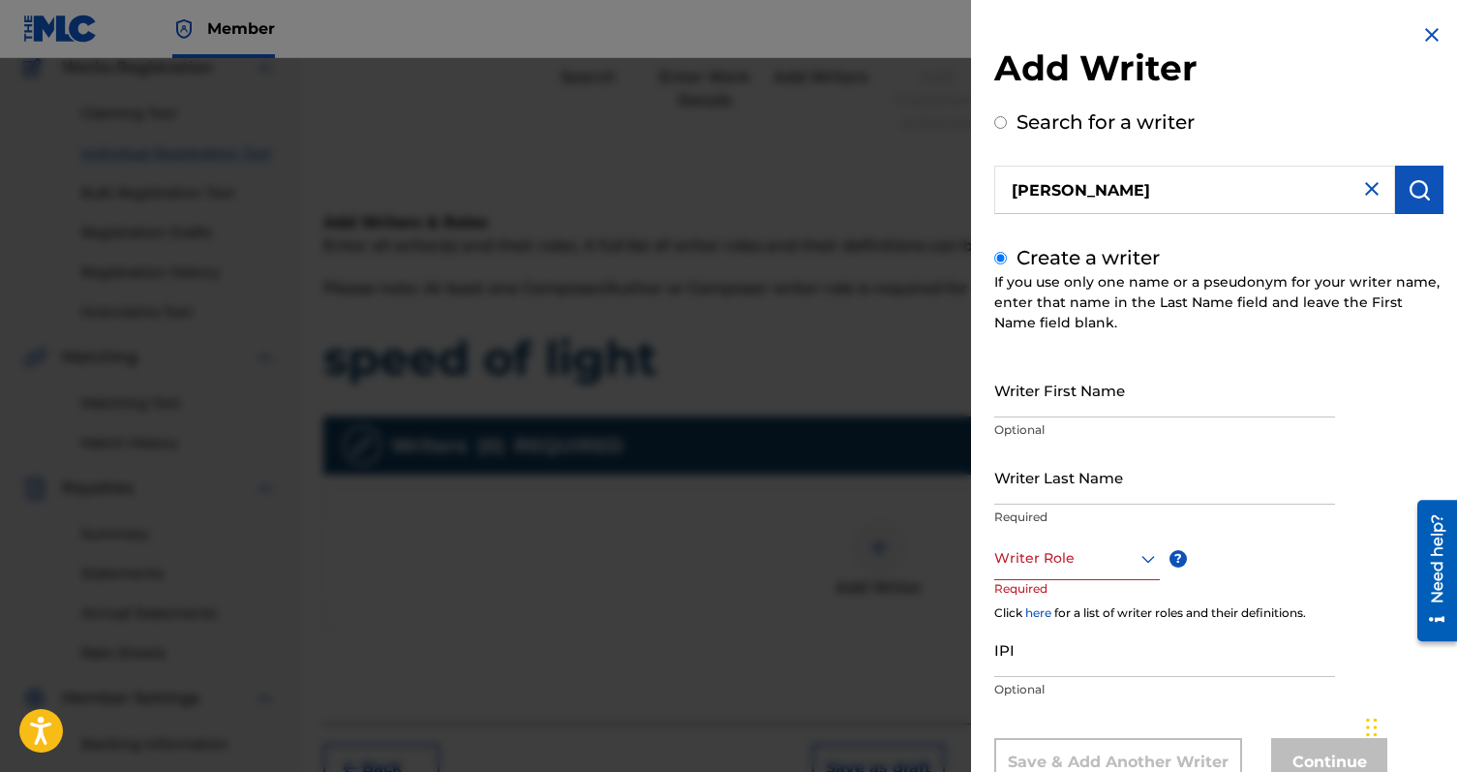
click at [1042, 384] on input "Writer First Name" at bounding box center [1164, 389] width 341 height 55
type input "[PERSON_NAME]"
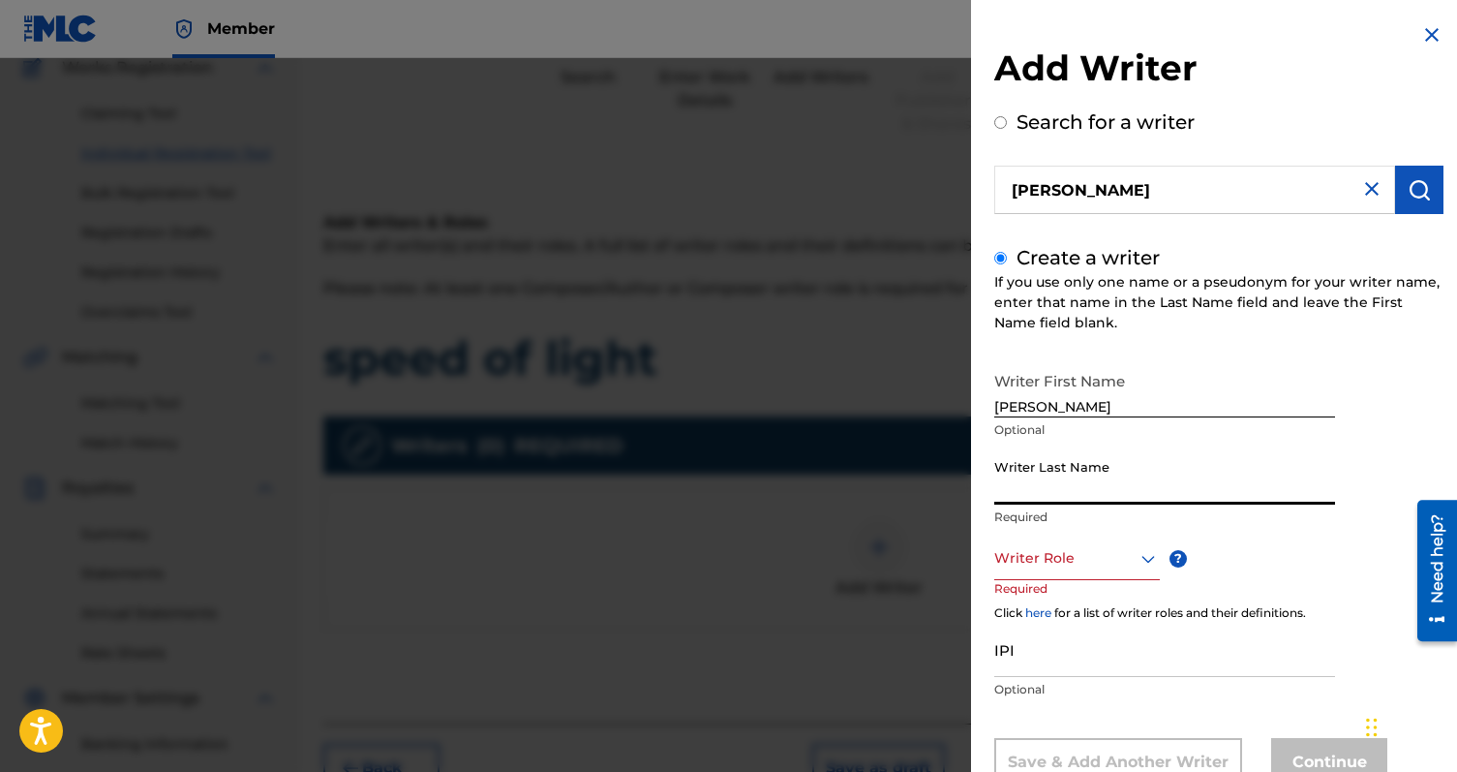
click at [1039, 483] on input "Writer Last Name" at bounding box center [1164, 476] width 341 height 55
type input "[PERSON_NAME]"
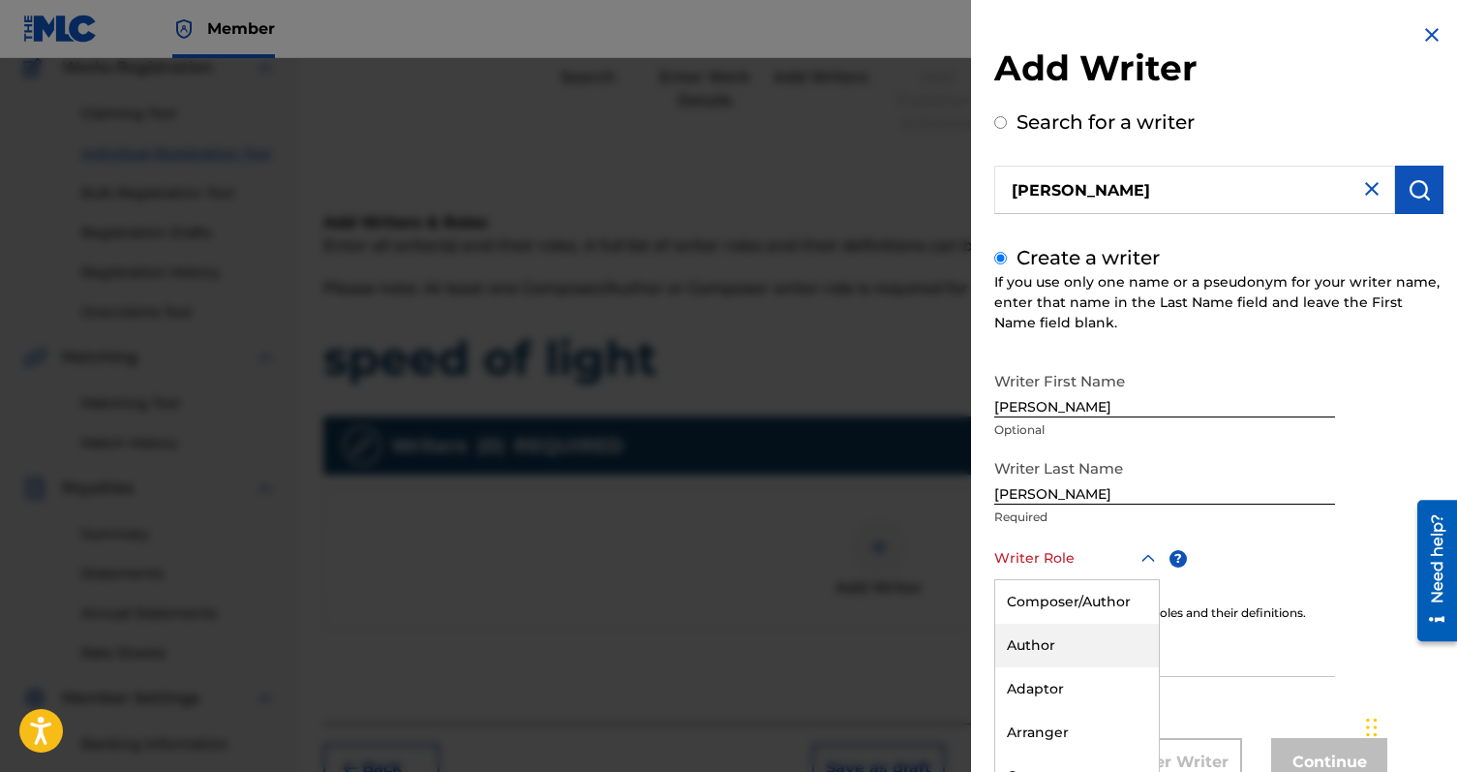
click at [1032, 563] on div "Author, 2 of 8. 8 results available. Use Up and Down to choose options, press E…" at bounding box center [1077, 558] width 166 height 44
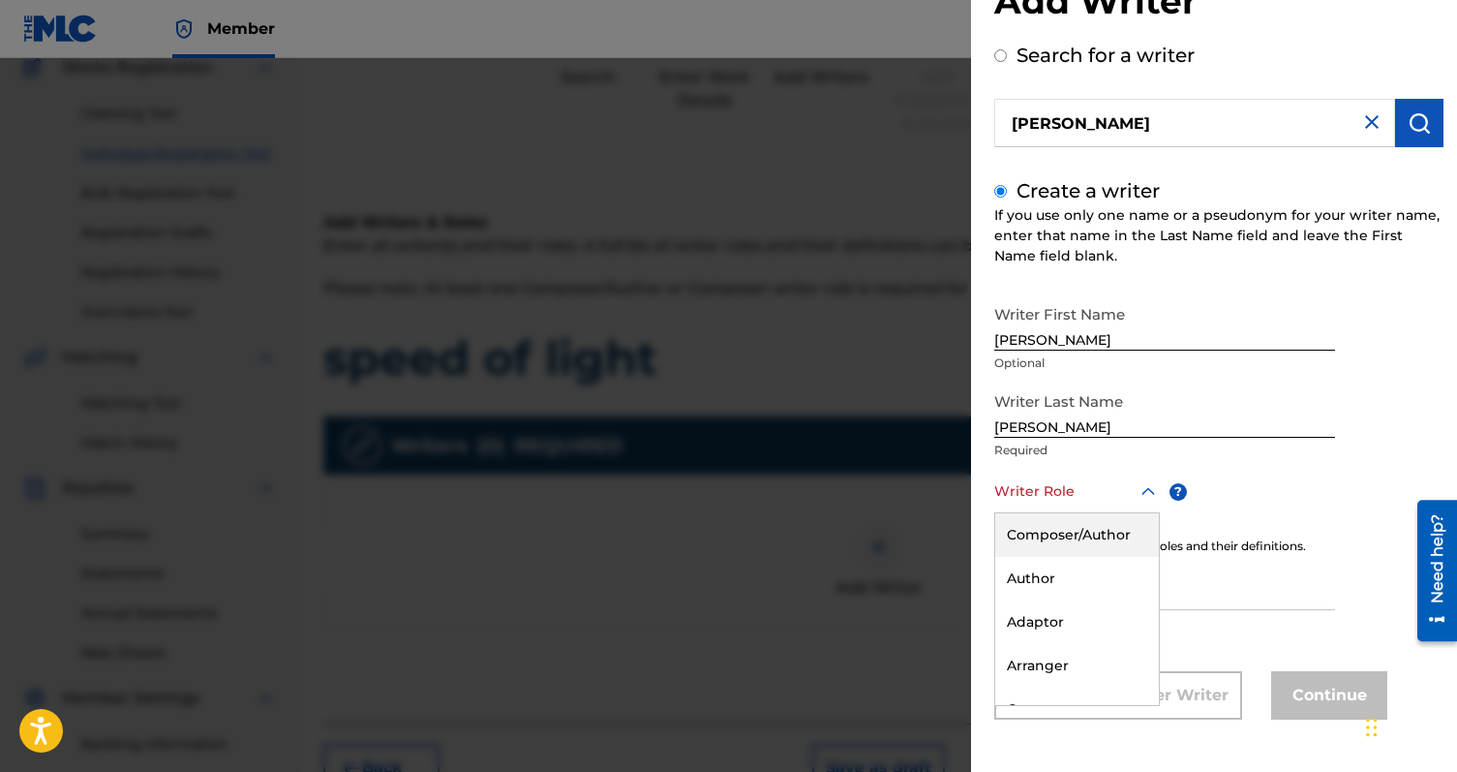
click at [1116, 534] on div "Composer/Author" at bounding box center [1077, 535] width 164 height 44
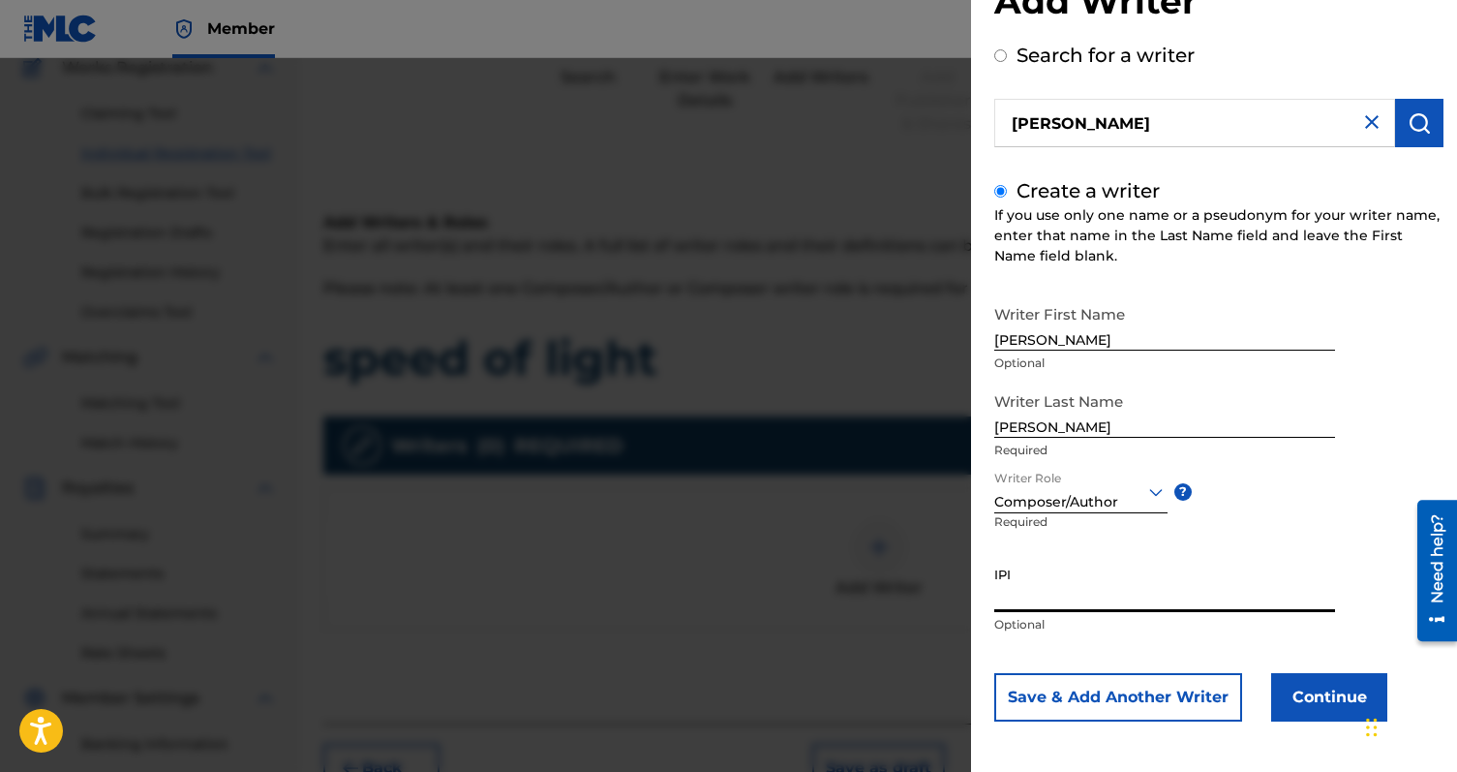
click at [1104, 602] on input "IPI" at bounding box center [1164, 584] width 341 height 55
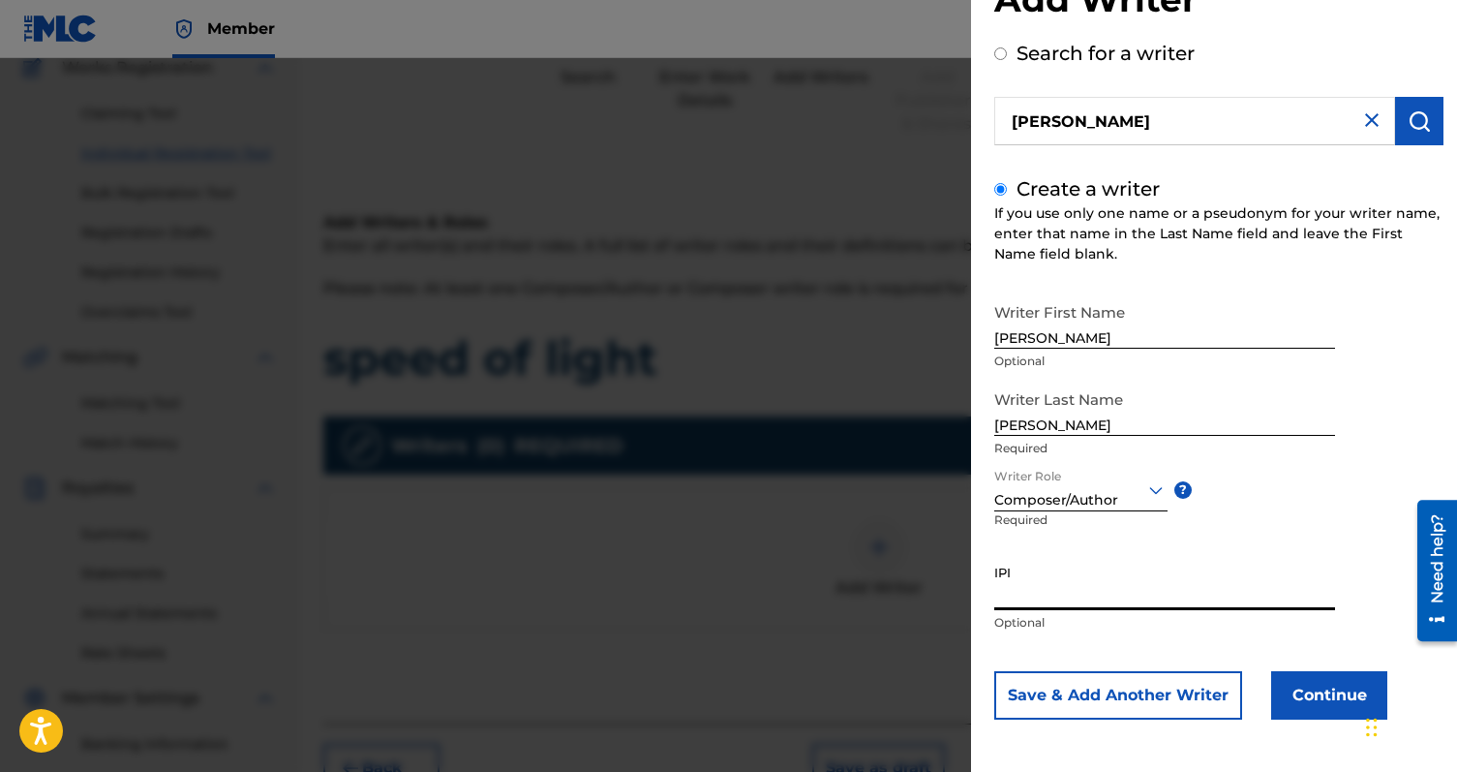
paste input "1282352166"
type input "1282352166"
click at [1322, 690] on button "Continue" at bounding box center [1329, 695] width 116 height 48
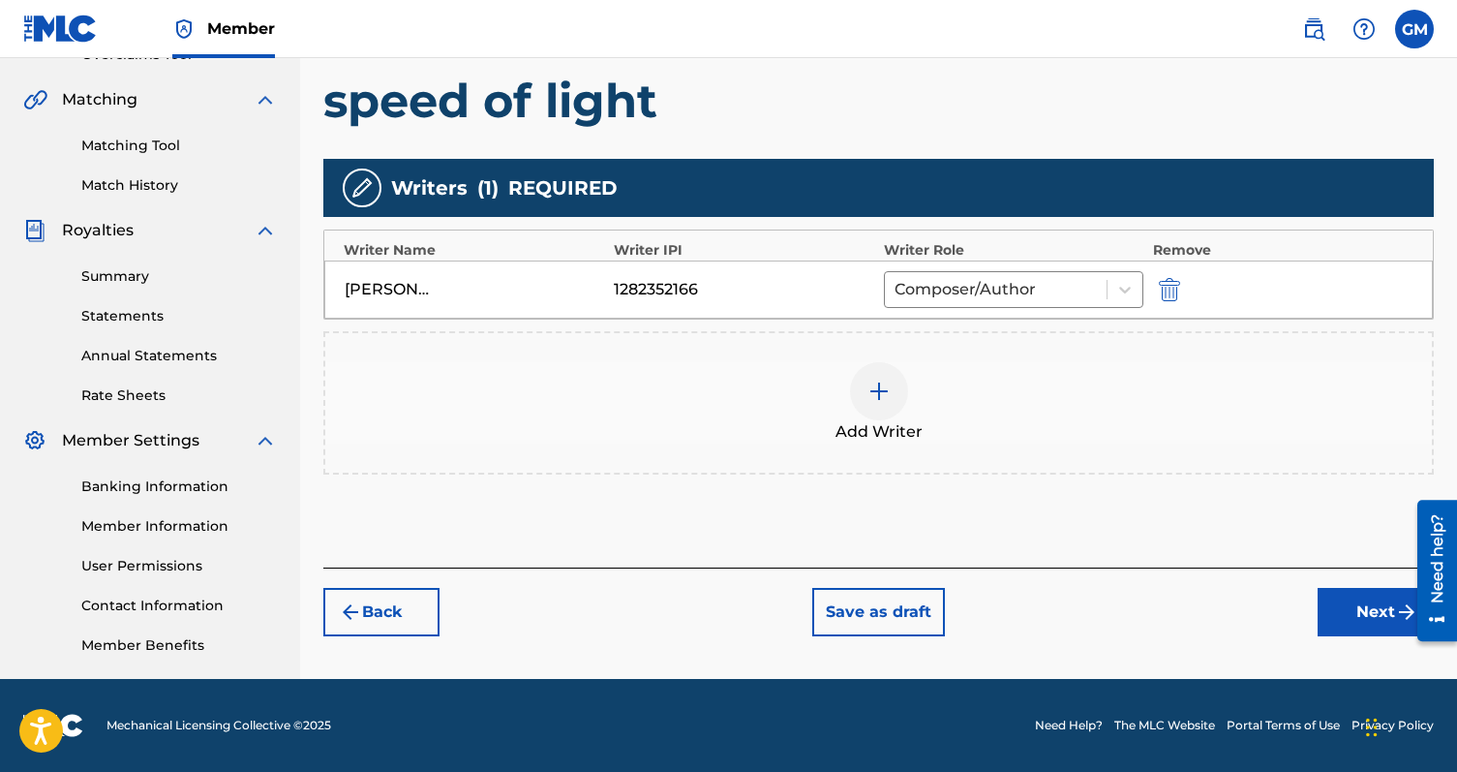
click at [1358, 627] on button "Next" at bounding box center [1376, 612] width 116 height 48
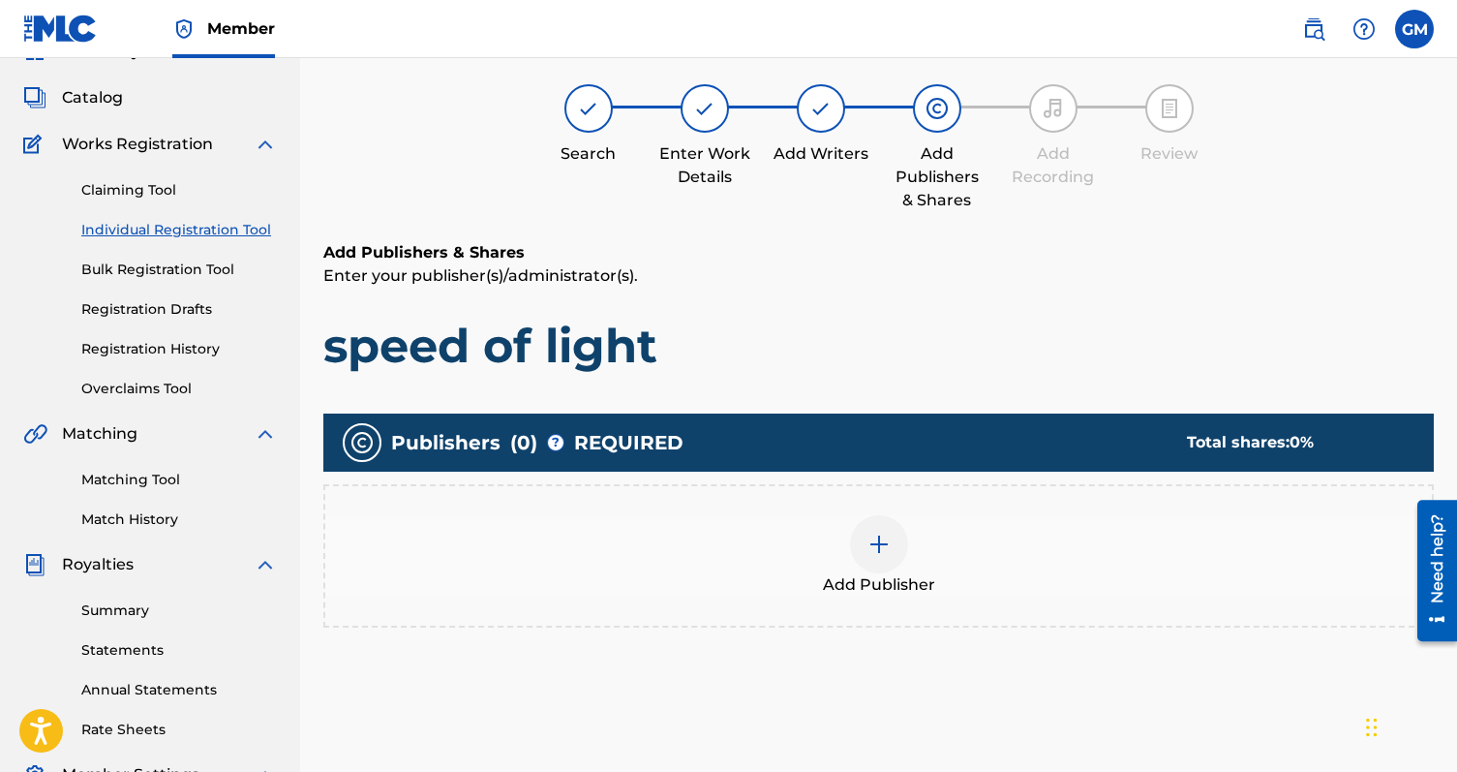
scroll to position [87, 0]
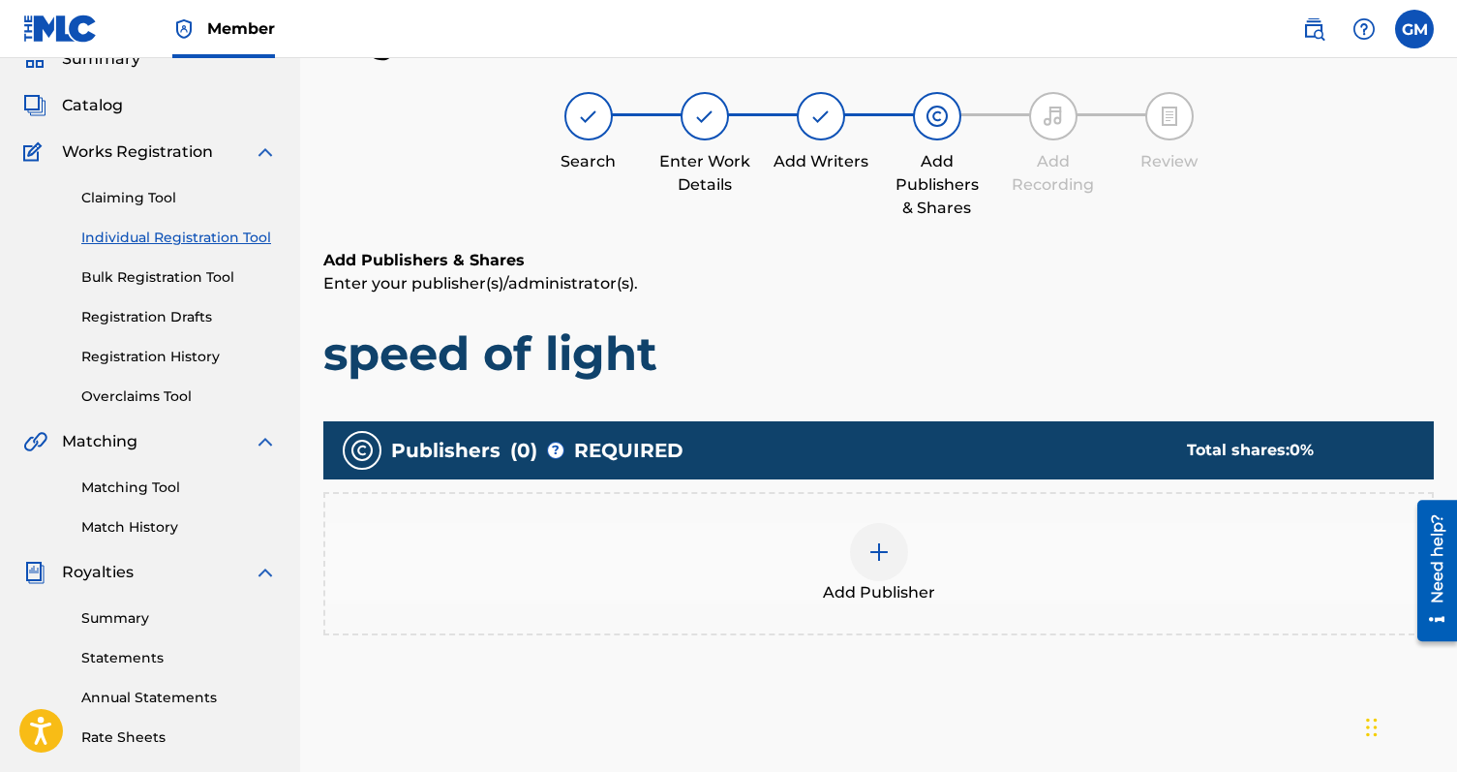
click at [879, 554] on img at bounding box center [879, 551] width 23 height 23
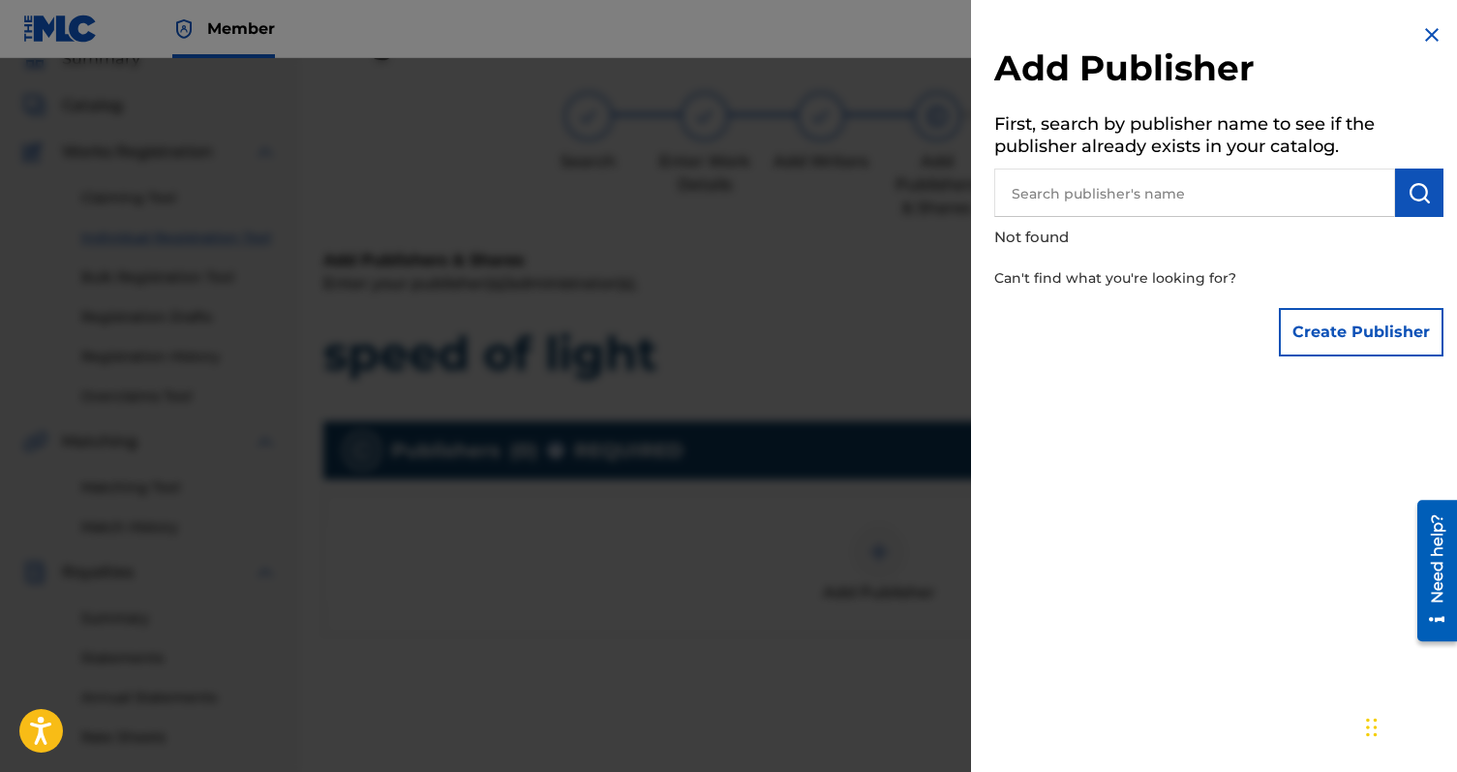
click at [1174, 208] on input "text" at bounding box center [1194, 192] width 401 height 48
click at [1299, 331] on button "Create Publisher" at bounding box center [1361, 332] width 165 height 48
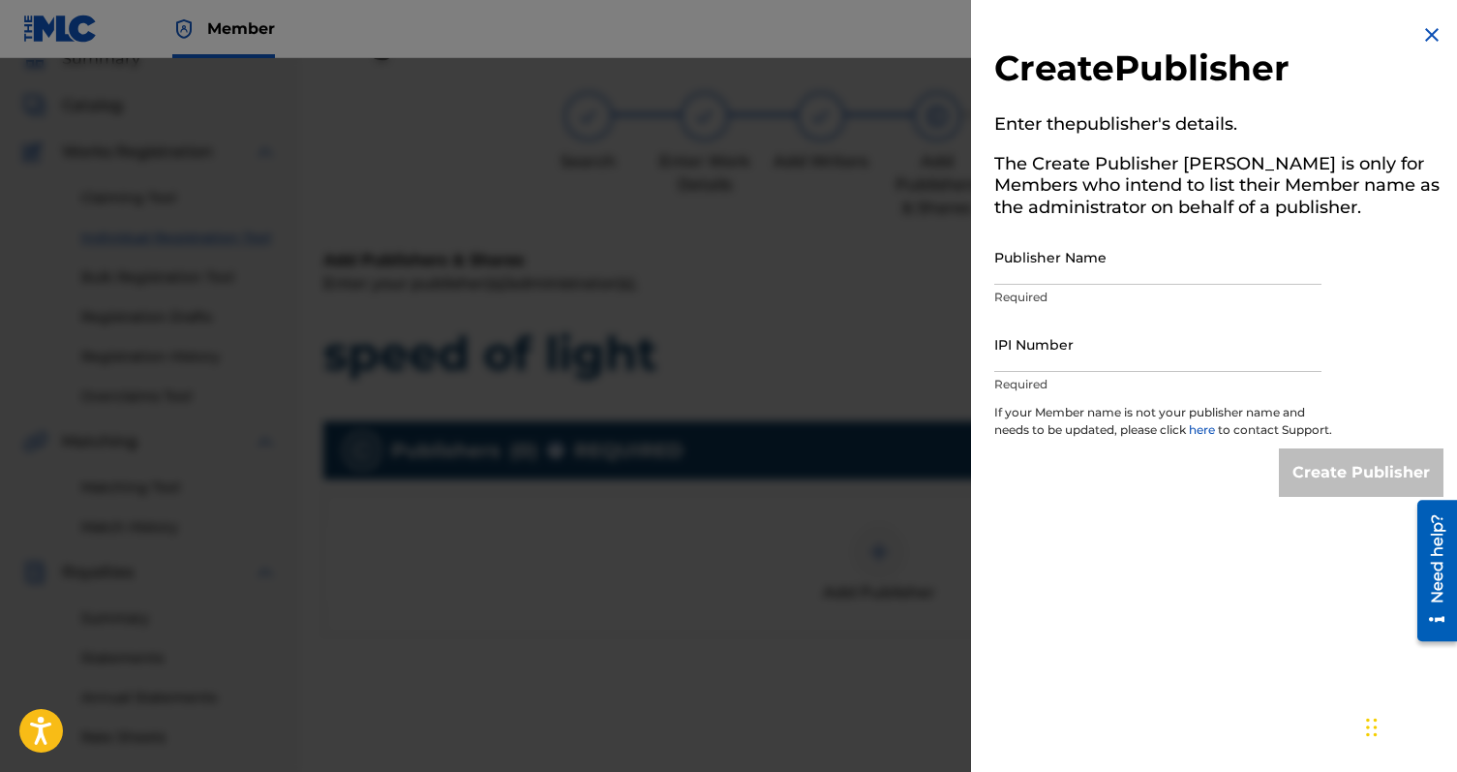
click at [1203, 270] on input "Publisher Name" at bounding box center [1157, 256] width 327 height 55
type input "[PERSON_NAME]"
click at [1428, 37] on img at bounding box center [1432, 34] width 23 height 23
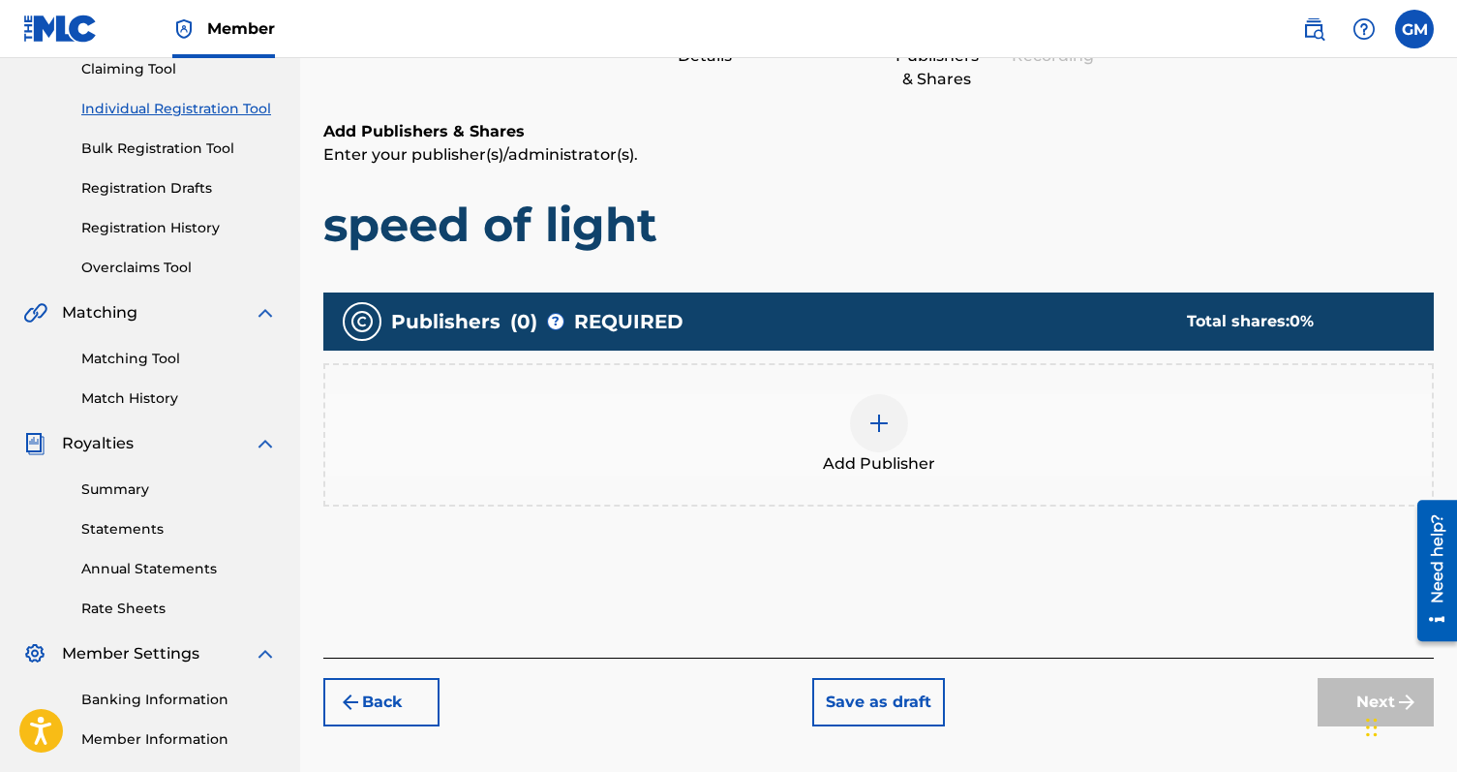
scroll to position [209, 0]
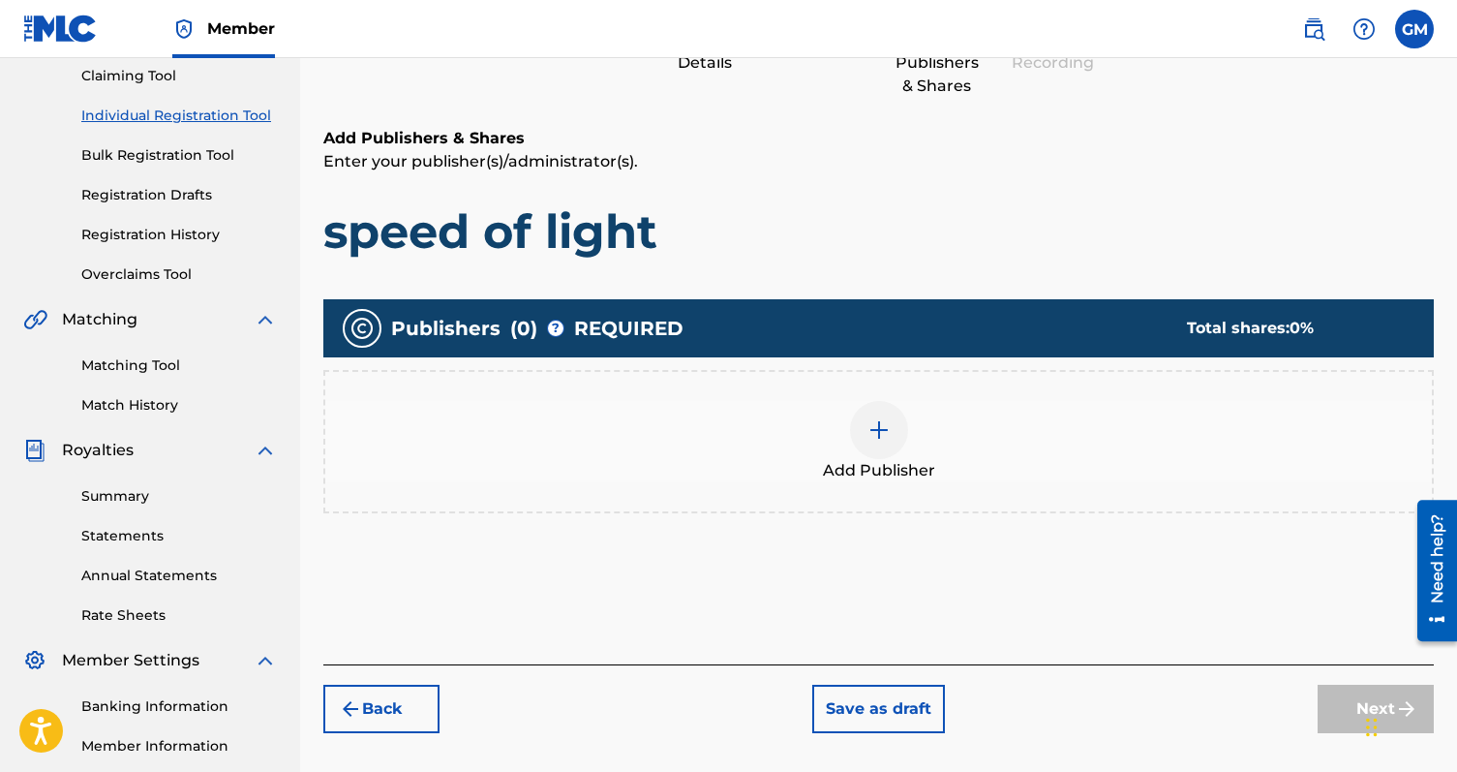
click at [876, 441] on div at bounding box center [879, 430] width 58 height 58
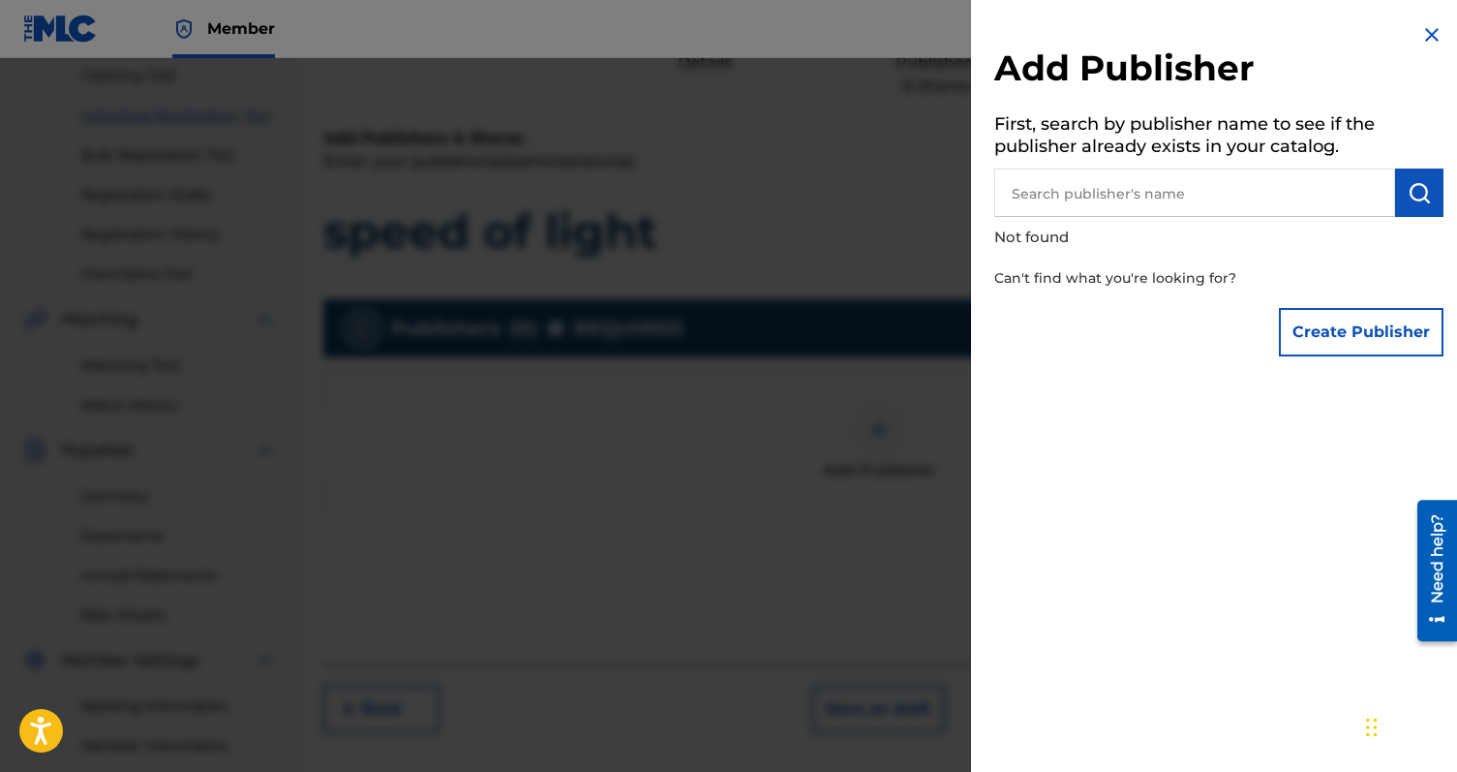
click at [1212, 210] on input "text" at bounding box center [1194, 192] width 401 height 48
click at [1389, 350] on button "Create Publisher" at bounding box center [1361, 332] width 165 height 48
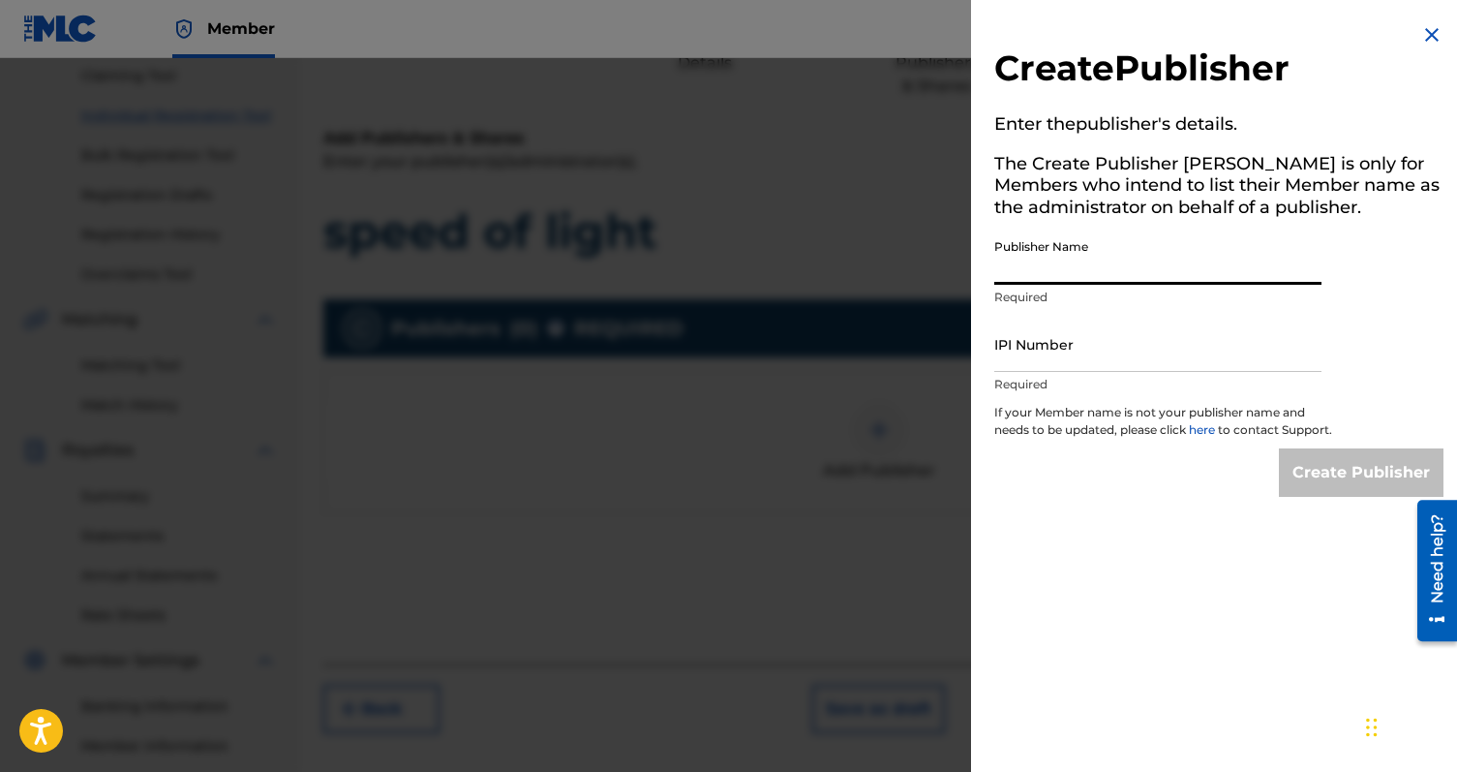
click at [1208, 264] on input "Publisher Name" at bounding box center [1157, 256] width 327 height 55
type input "[PERSON_NAME]"
click at [1433, 31] on img at bounding box center [1432, 34] width 23 height 23
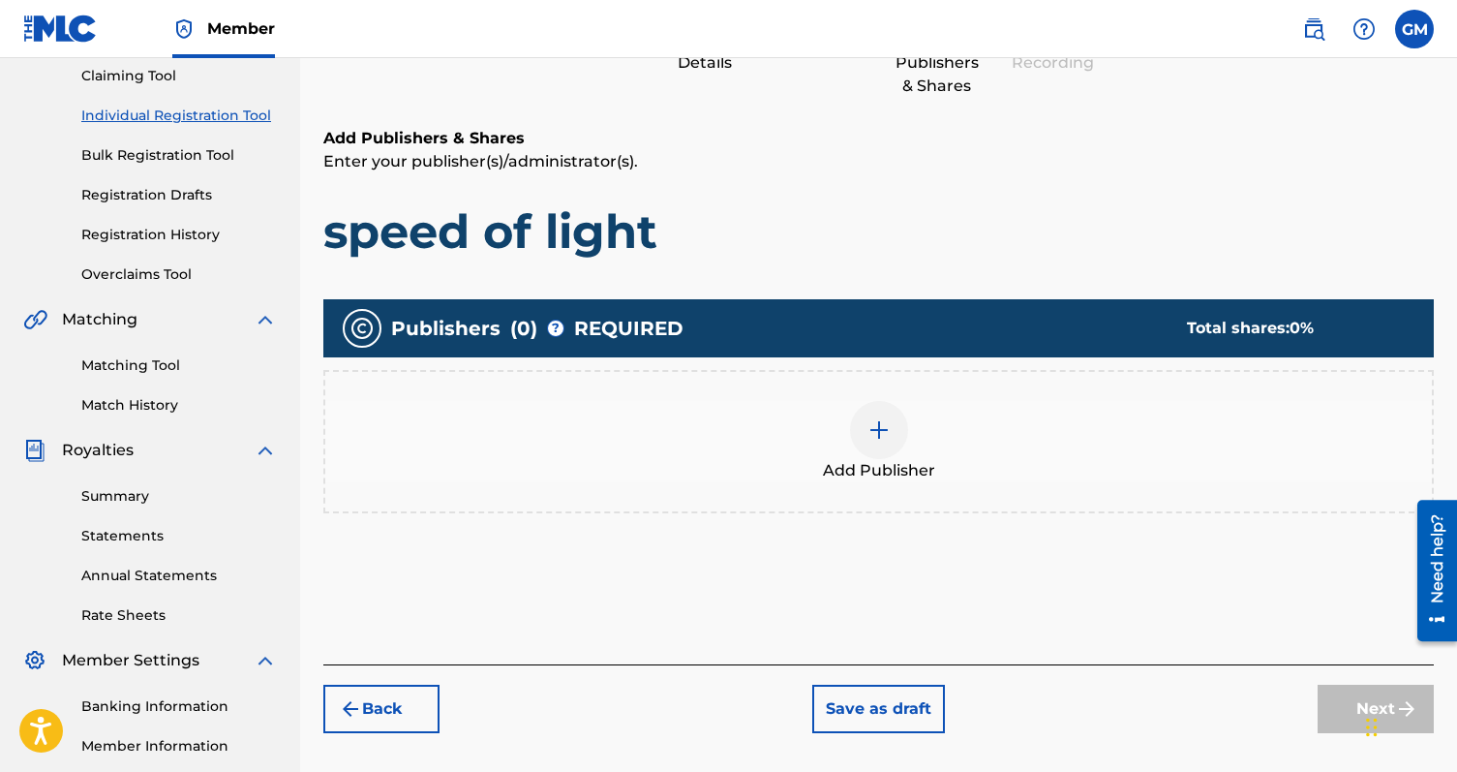
click at [398, 705] on button "Back" at bounding box center [381, 709] width 116 height 48
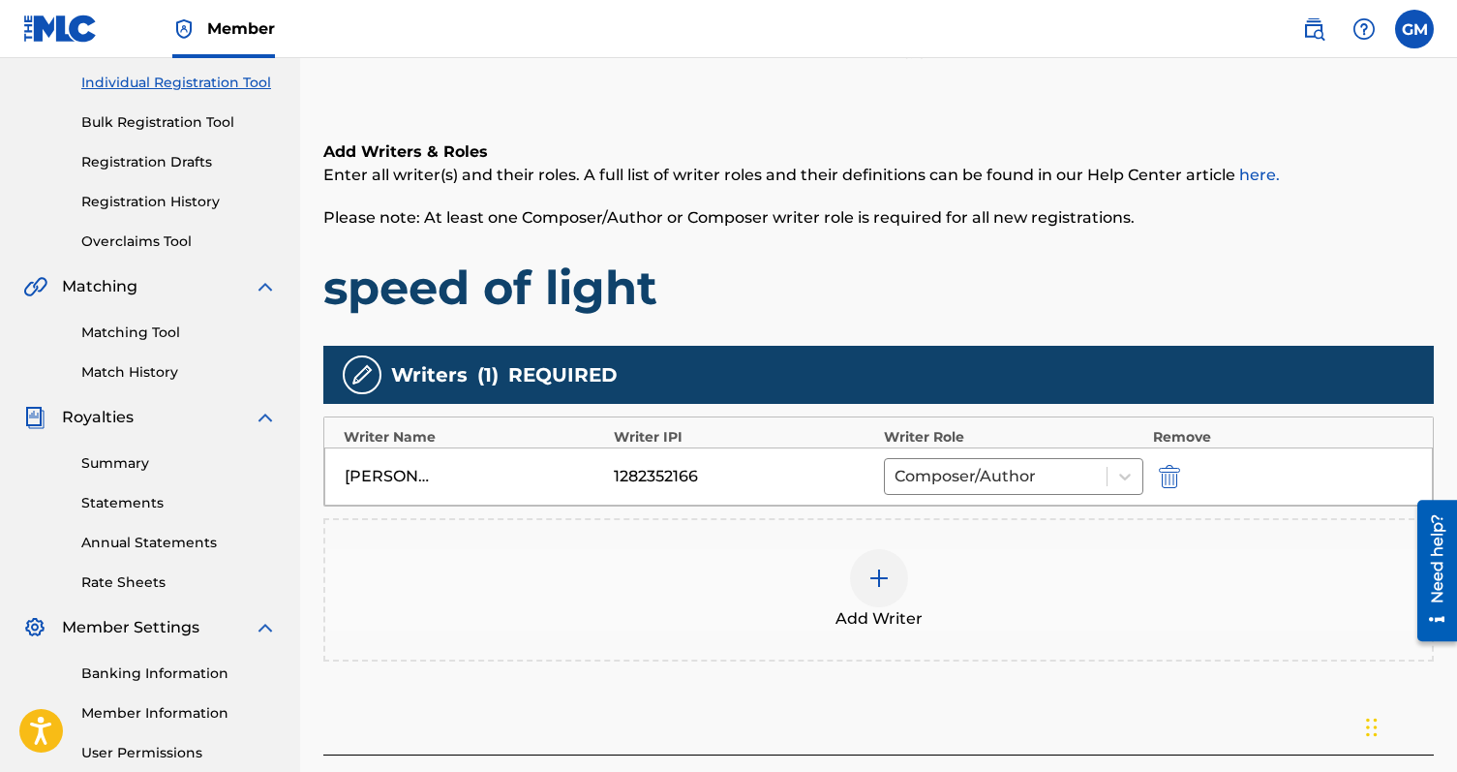
scroll to position [429, 0]
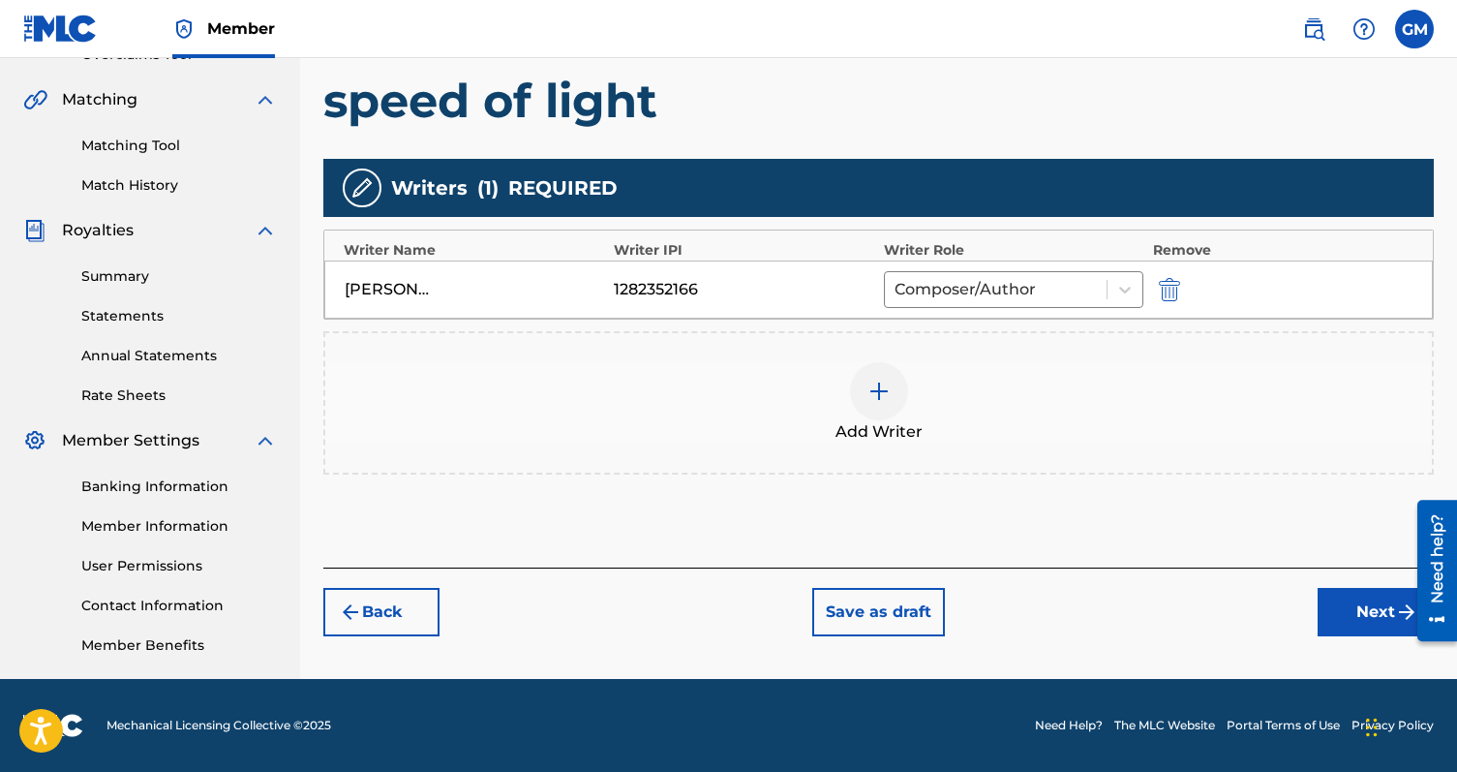
click at [1346, 600] on button "Next" at bounding box center [1376, 612] width 116 height 48
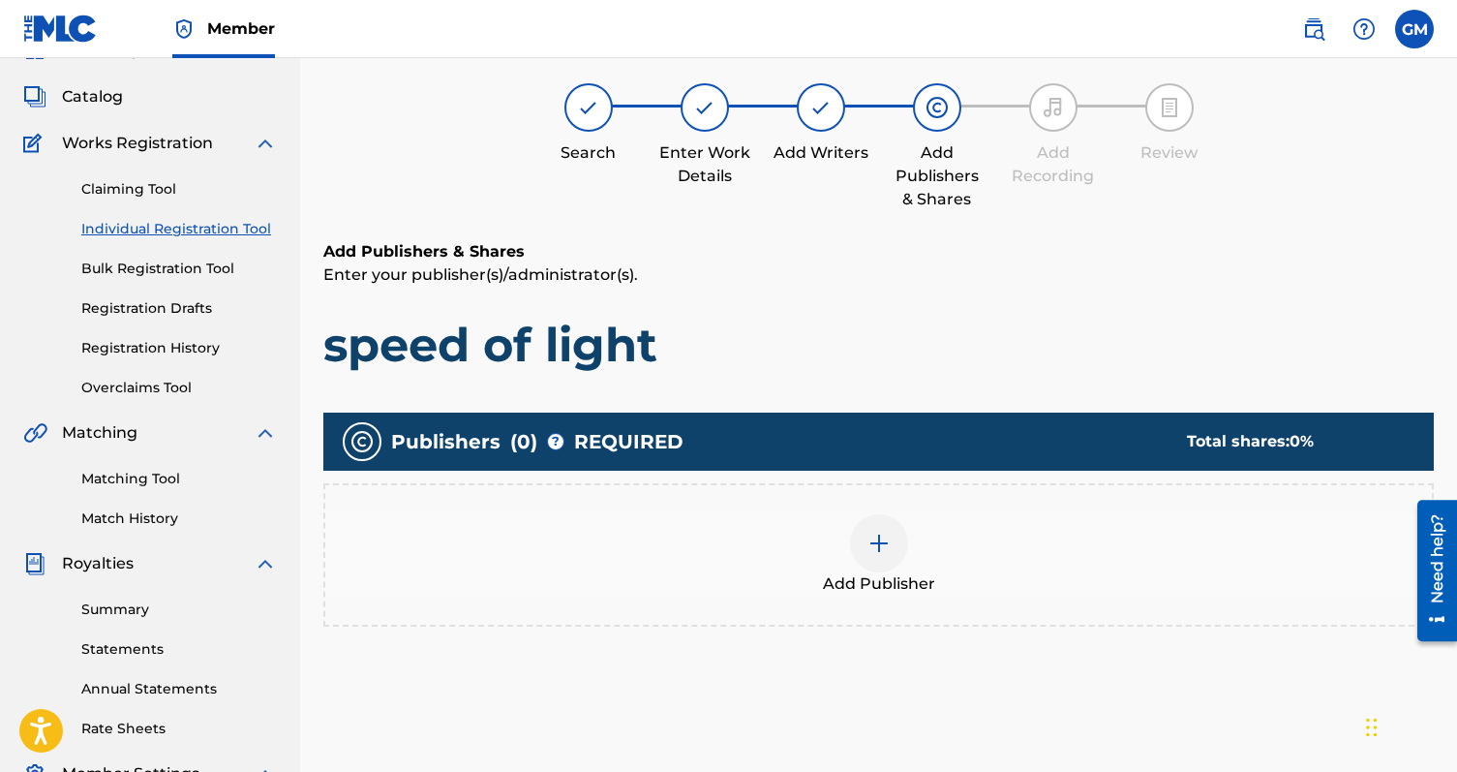
scroll to position [87, 0]
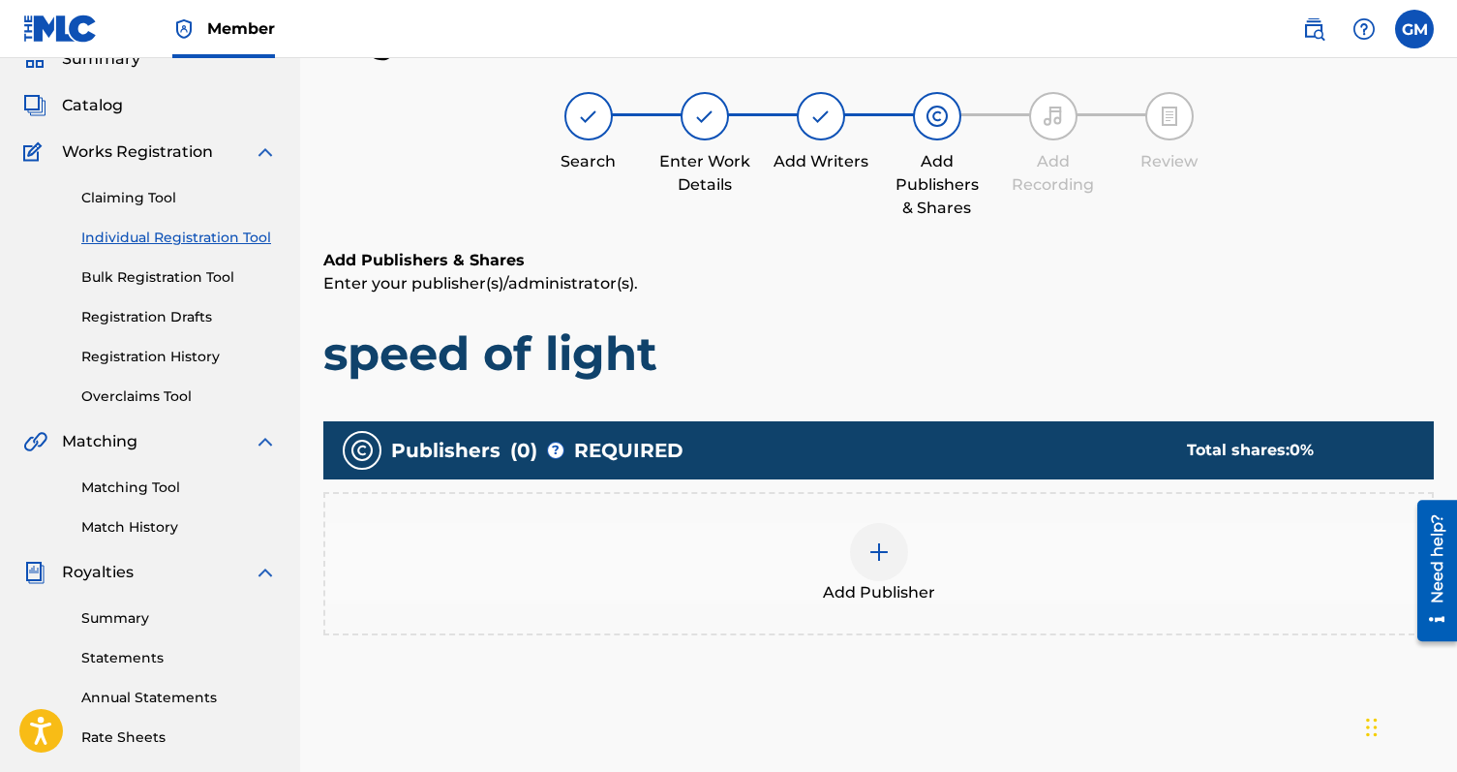
click at [902, 557] on div at bounding box center [879, 552] width 58 height 58
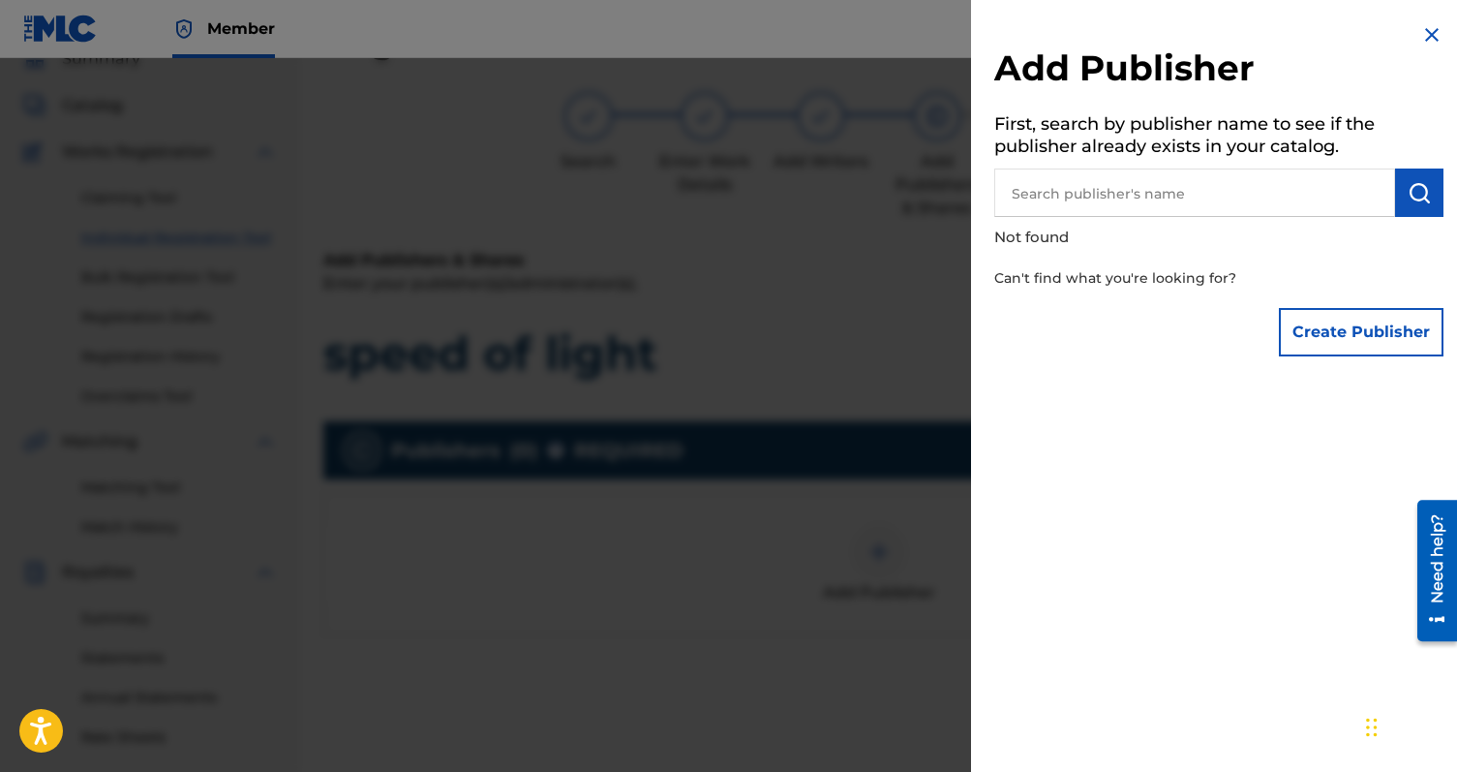
click at [1319, 327] on button "Create Publisher" at bounding box center [1361, 332] width 165 height 48
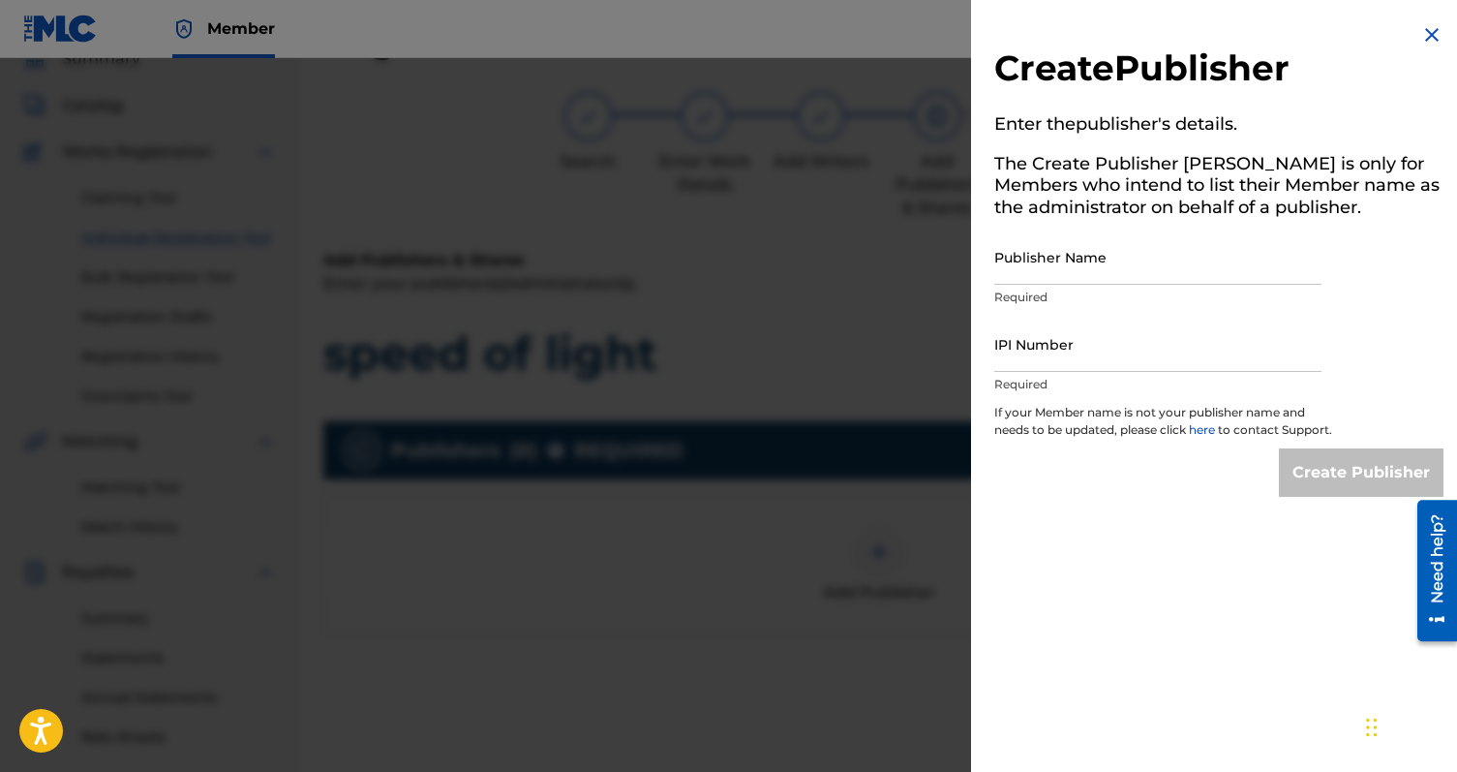
click at [1148, 268] on input "Publisher Name" at bounding box center [1157, 256] width 327 height 55
type input "[PERSON_NAME] Publishing"
click at [1129, 345] on input "IPI Number" at bounding box center [1157, 344] width 327 height 55
paste input "1282352068"
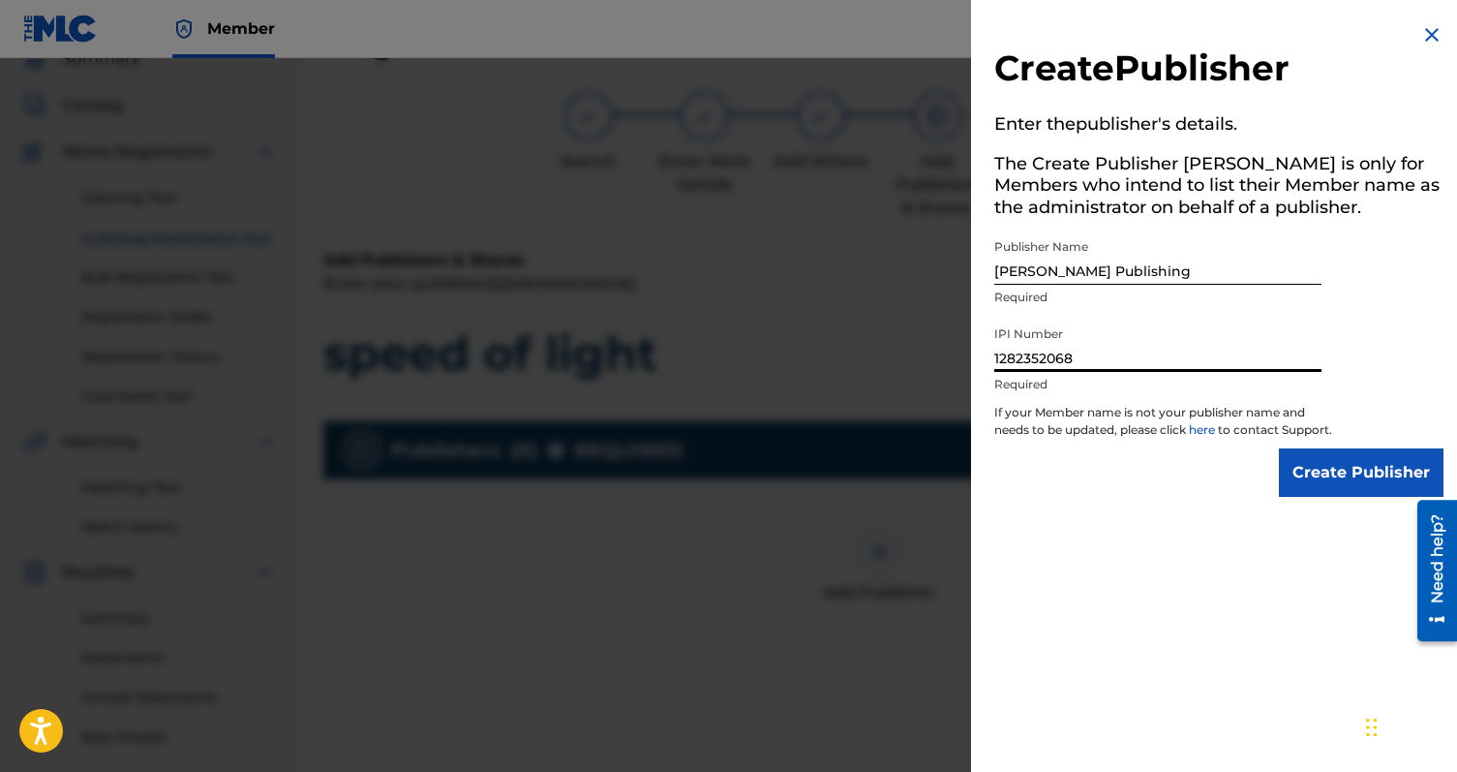
type input "1282352068"
click at [1307, 488] on input "Create Publisher" at bounding box center [1361, 472] width 165 height 48
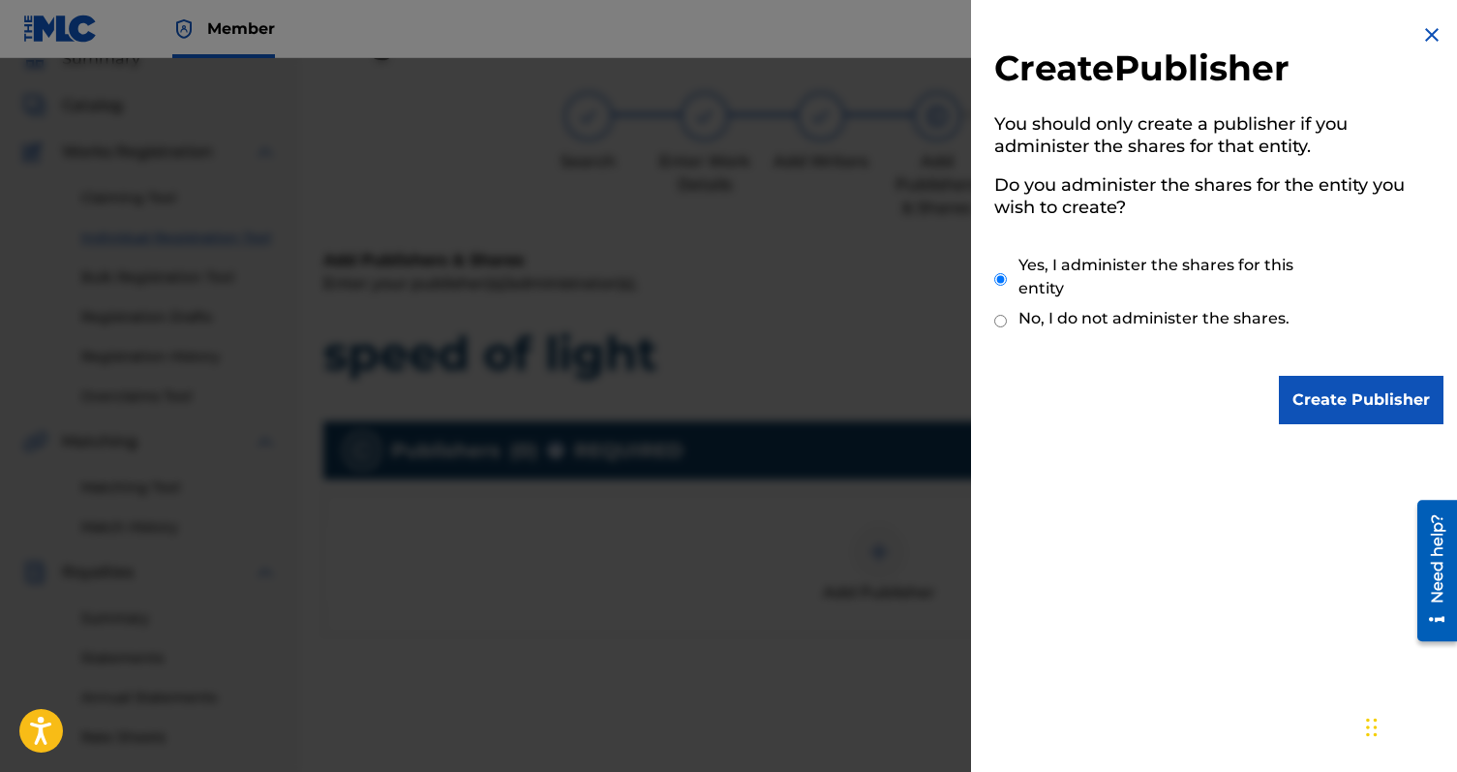
click at [1348, 413] on input "Create Publisher" at bounding box center [1361, 400] width 165 height 48
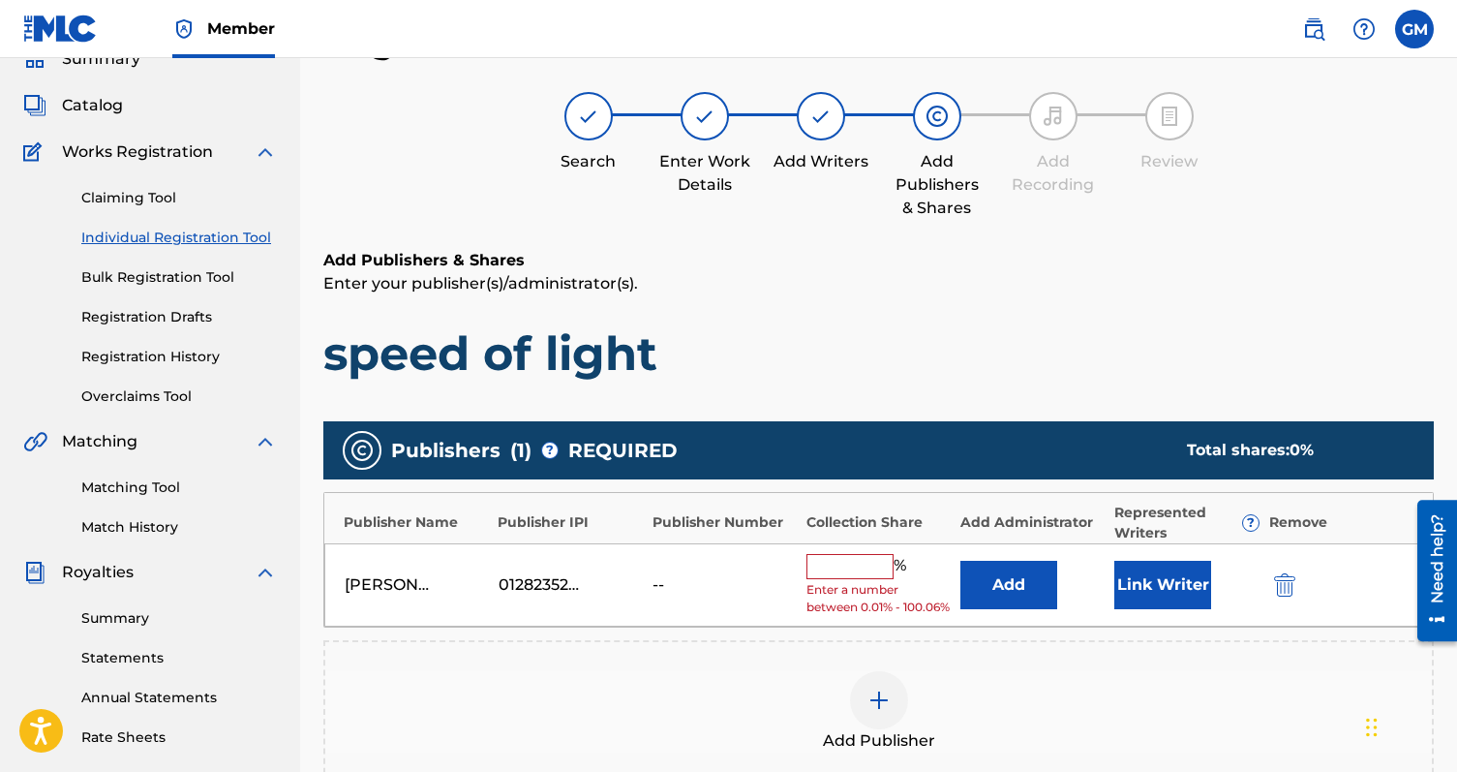
click at [868, 565] on input "text" at bounding box center [850, 566] width 87 height 25
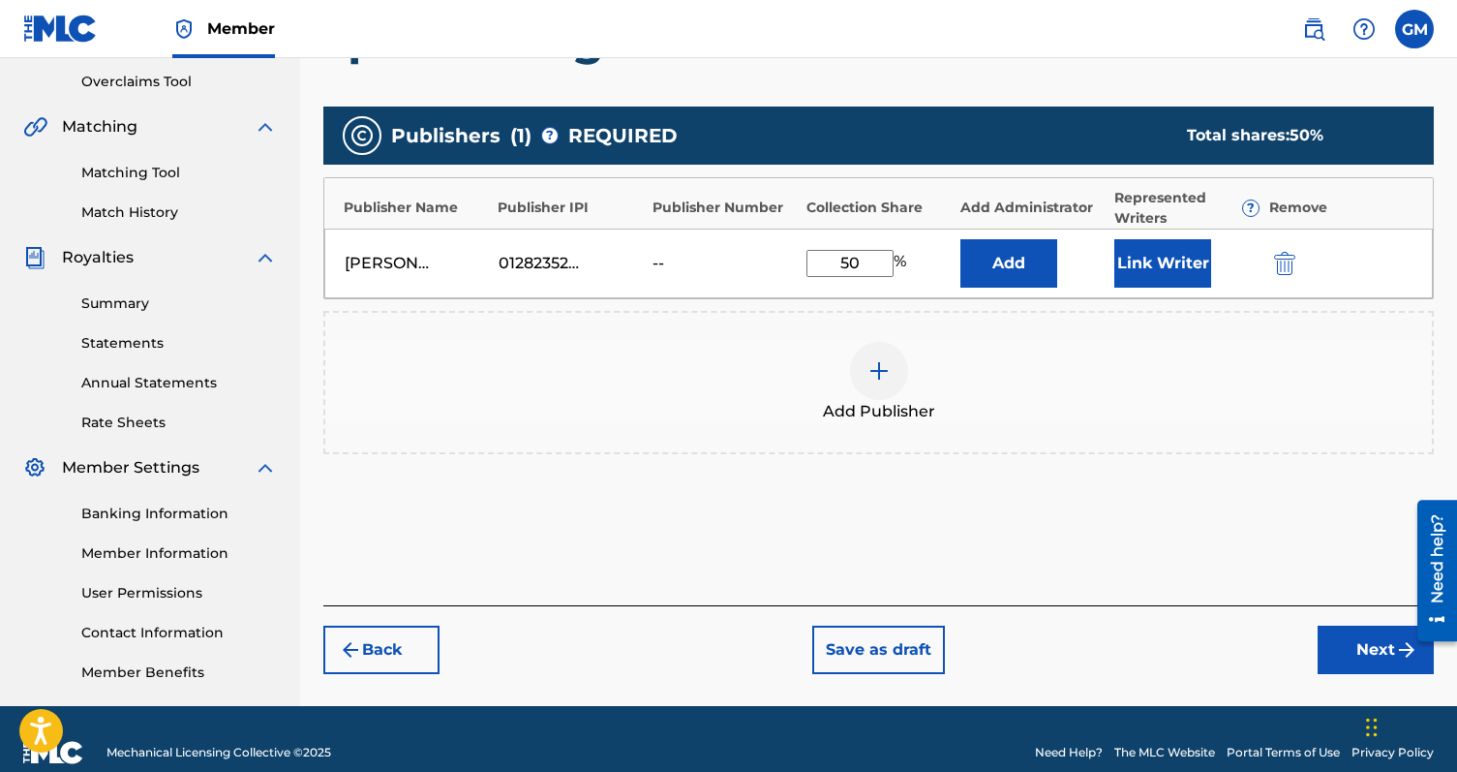
scroll to position [419, 0]
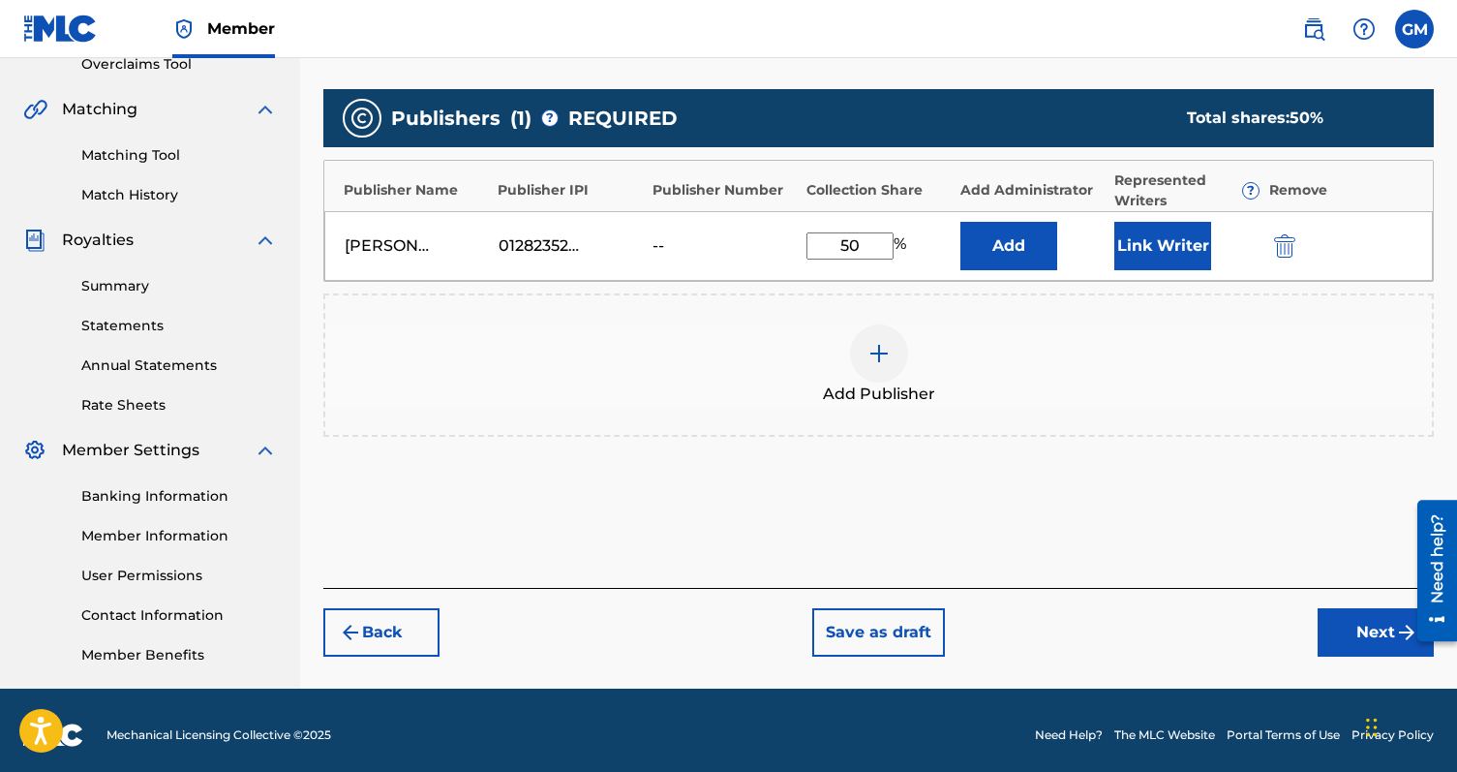
type input "5"
type input "1"
type input "50"
click at [426, 643] on button "Back" at bounding box center [381, 632] width 116 height 48
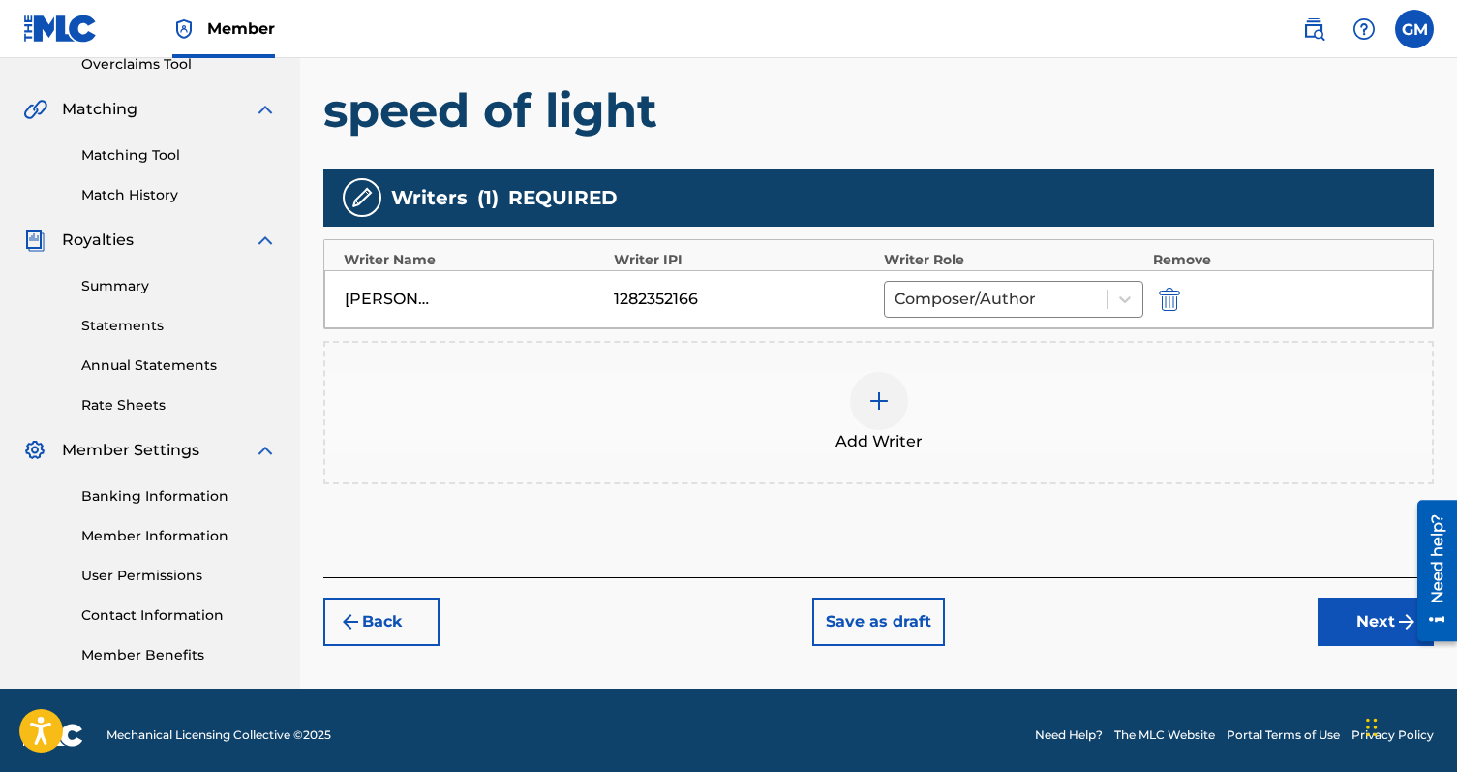
click at [1344, 606] on button "Next" at bounding box center [1376, 621] width 116 height 48
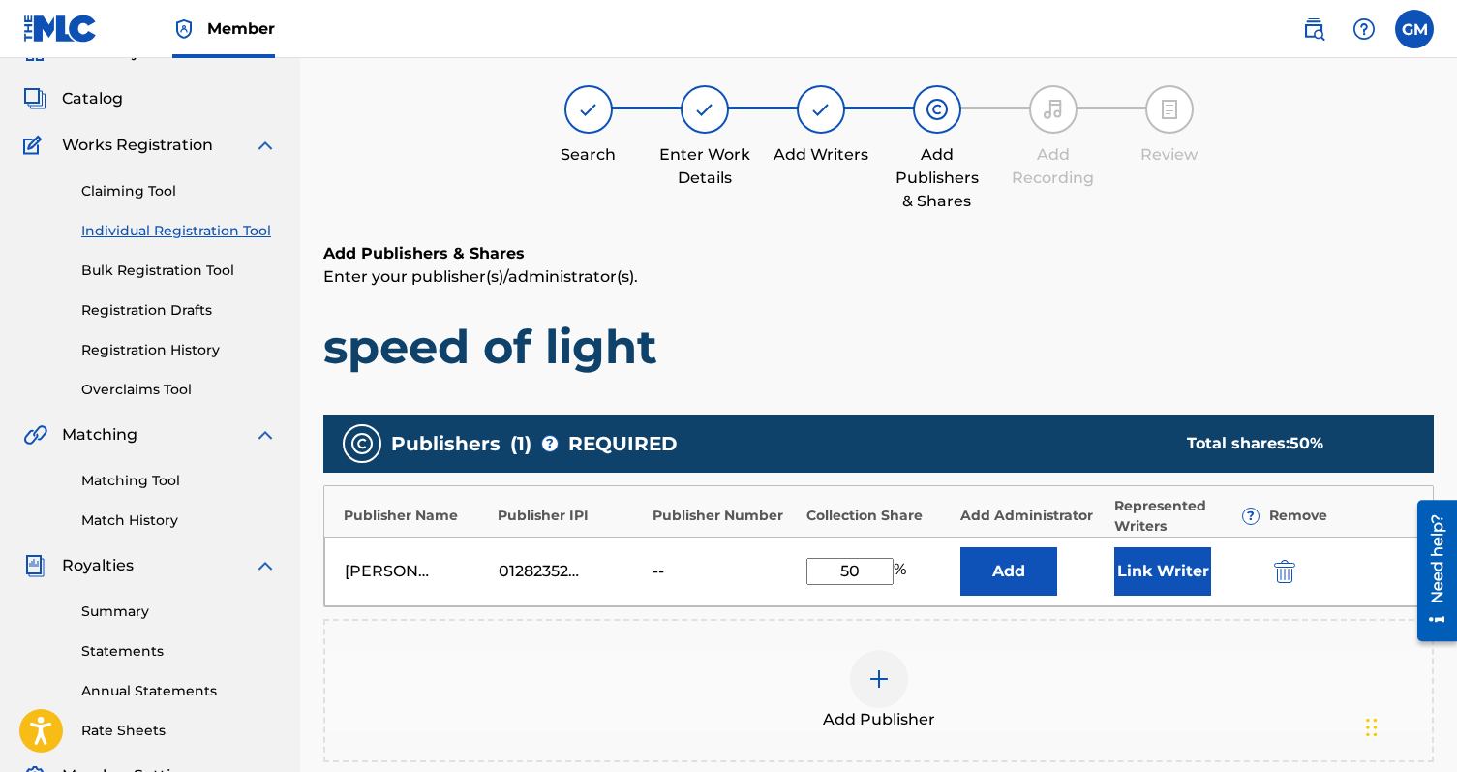
scroll to position [87, 0]
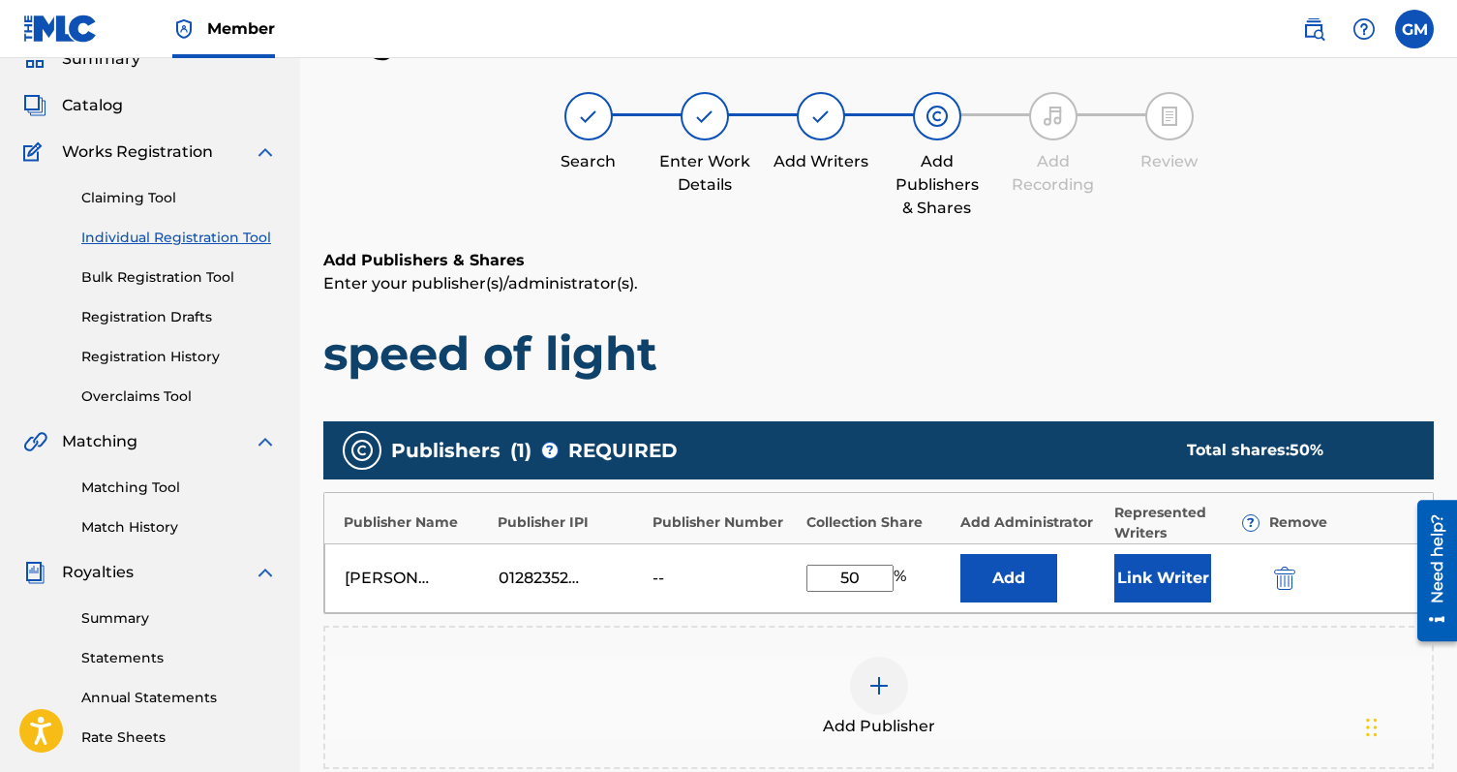
click at [874, 570] on input "50" at bounding box center [850, 578] width 87 height 27
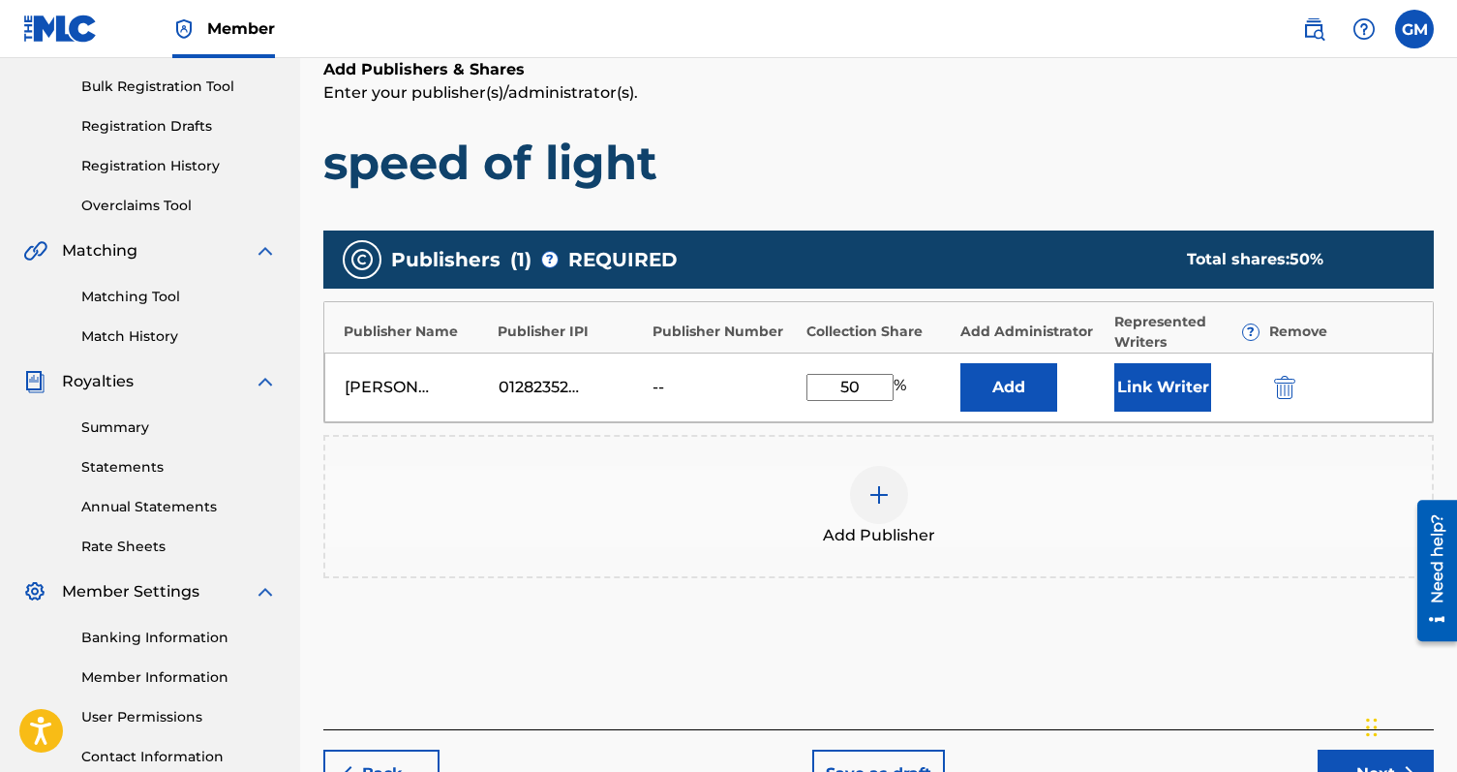
scroll to position [281, 0]
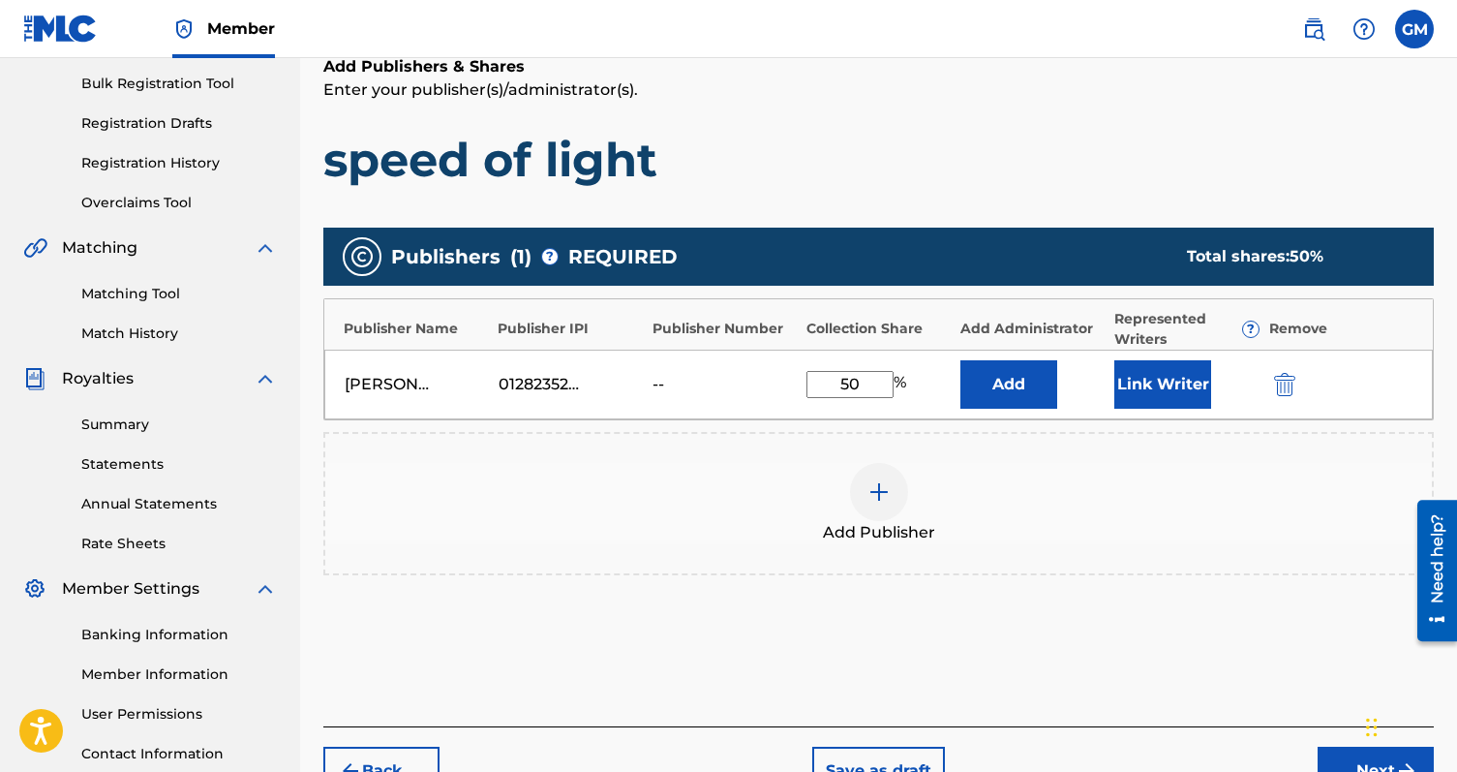
type input "5"
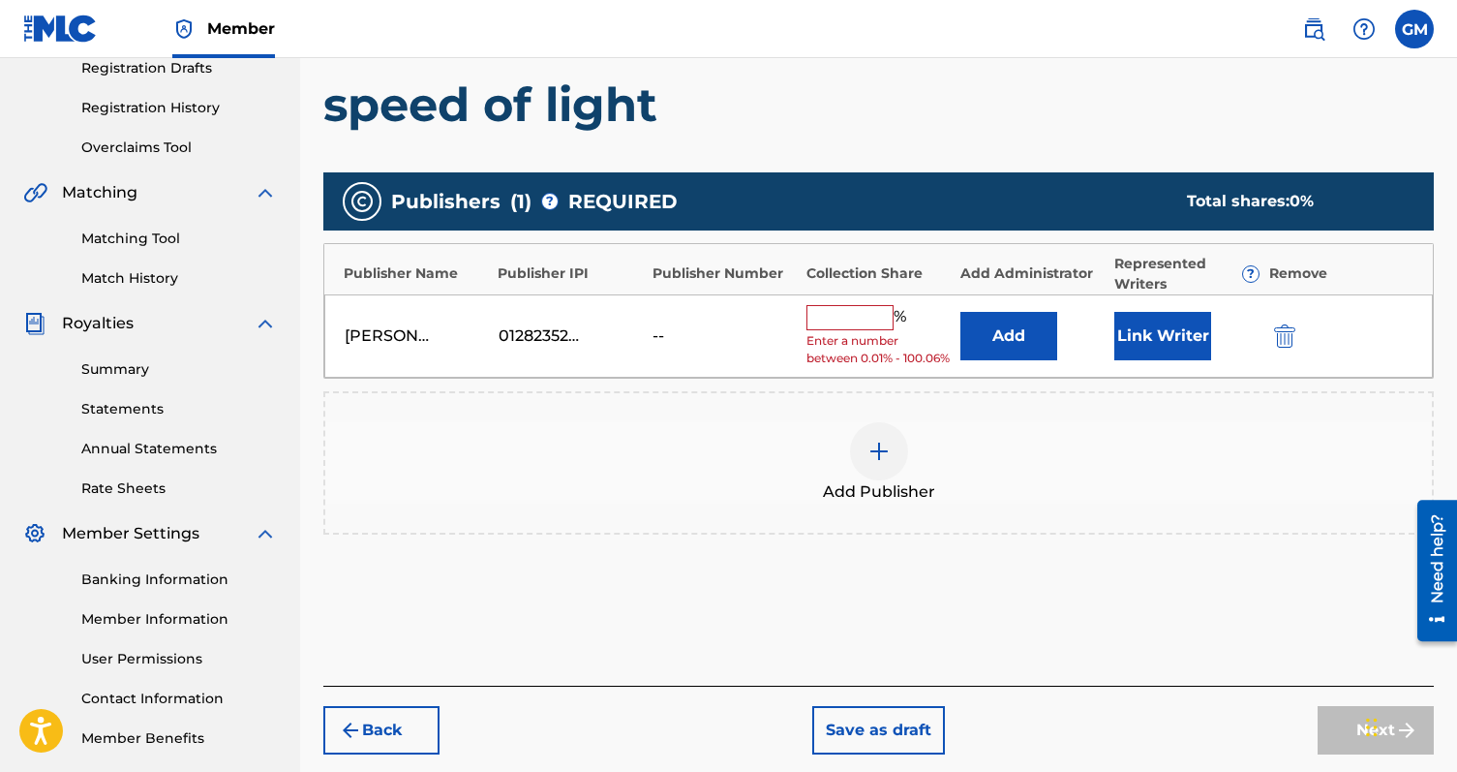
scroll to position [348, 0]
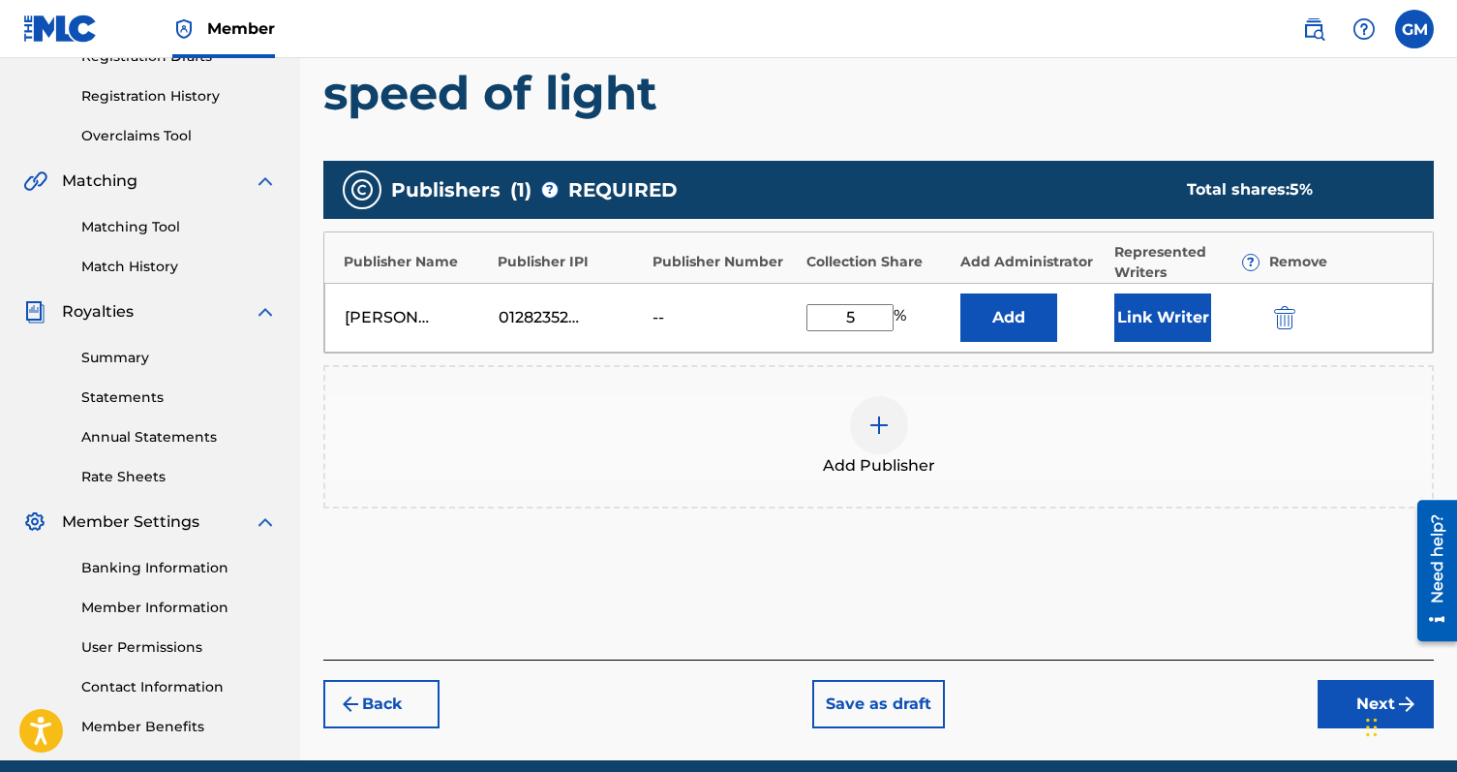
type input "50"
